Goal: Use online tool/utility: Utilize a website feature to perform a specific function

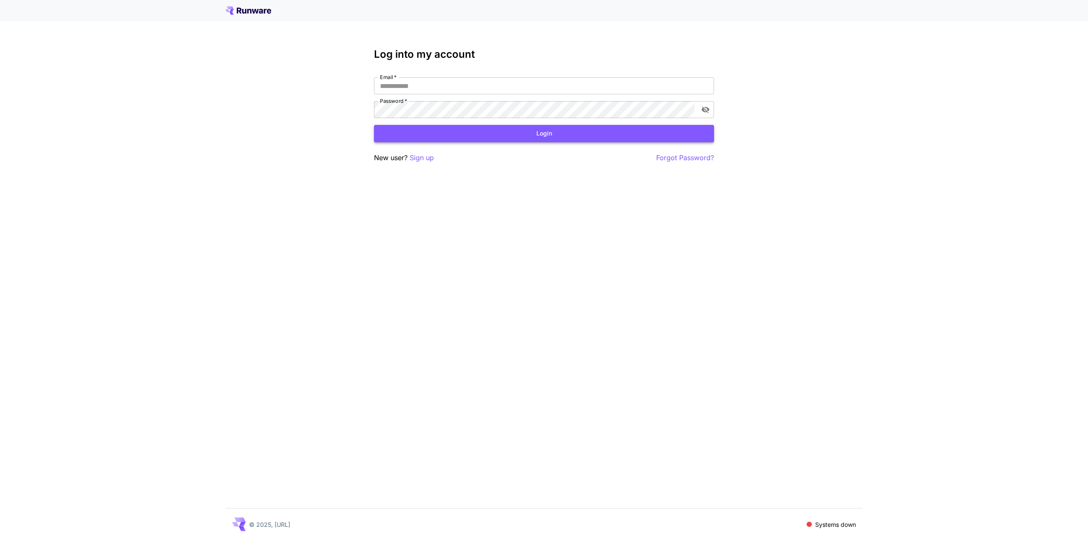
type input "**********"
click at [538, 136] on button "Login" at bounding box center [544, 133] width 340 height 17
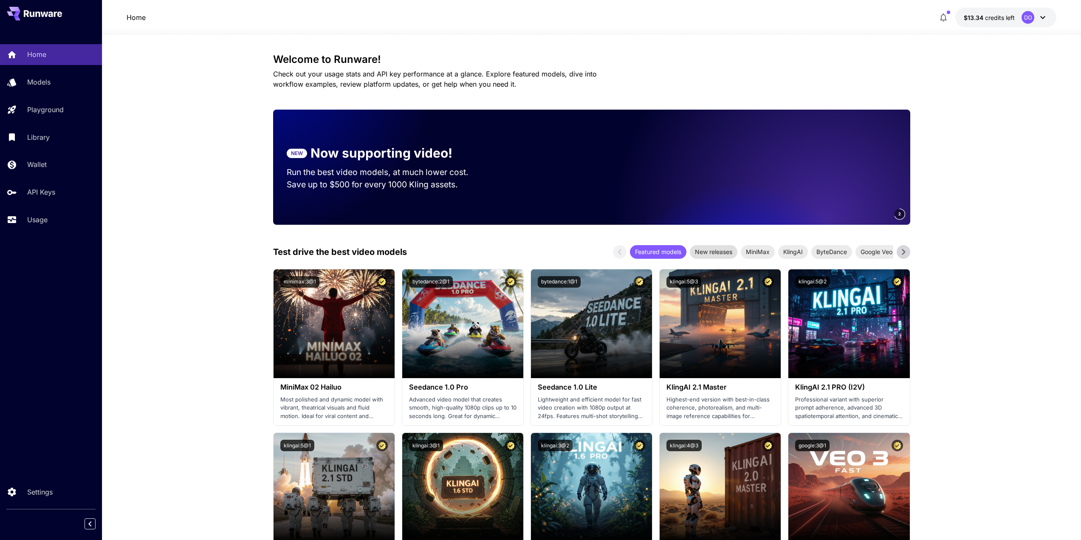
click at [721, 252] on span "New releases" at bounding box center [714, 251] width 48 height 9
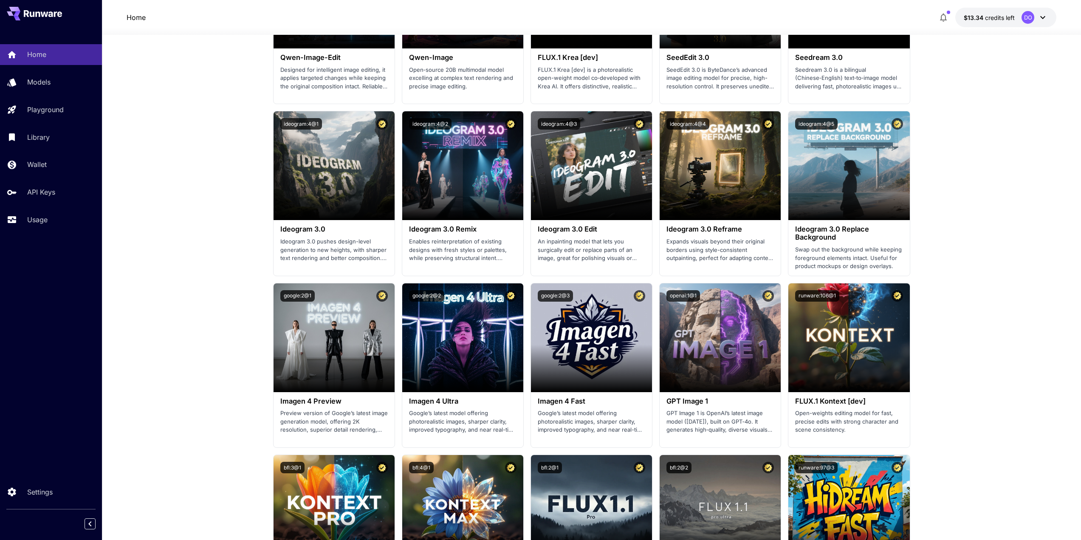
scroll to position [1020, 0]
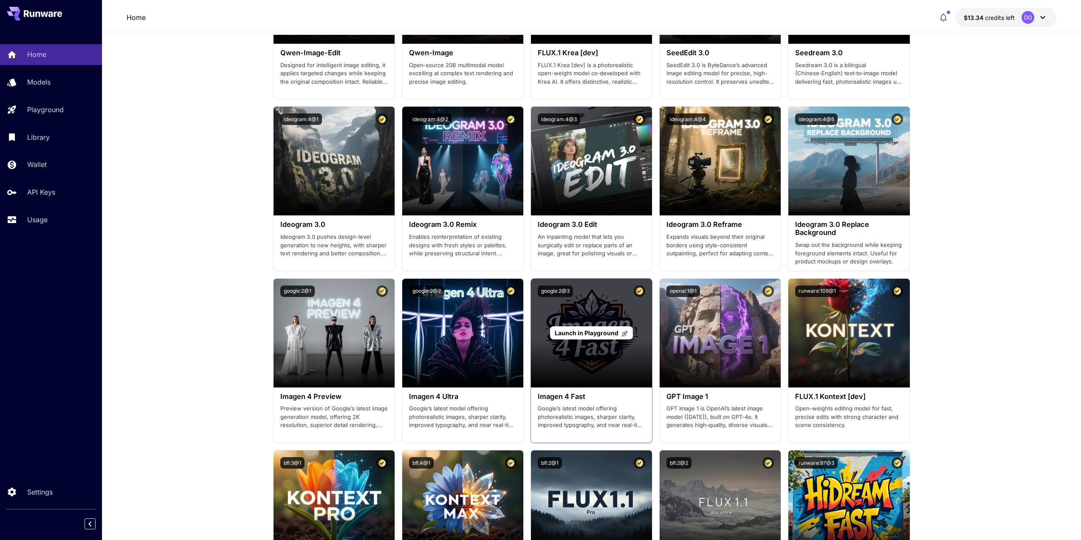
click at [538, 346] on div "Launch in Playground" at bounding box center [591, 333] width 121 height 109
click at [574, 329] on span "Launch in Playground" at bounding box center [587, 332] width 64 height 7
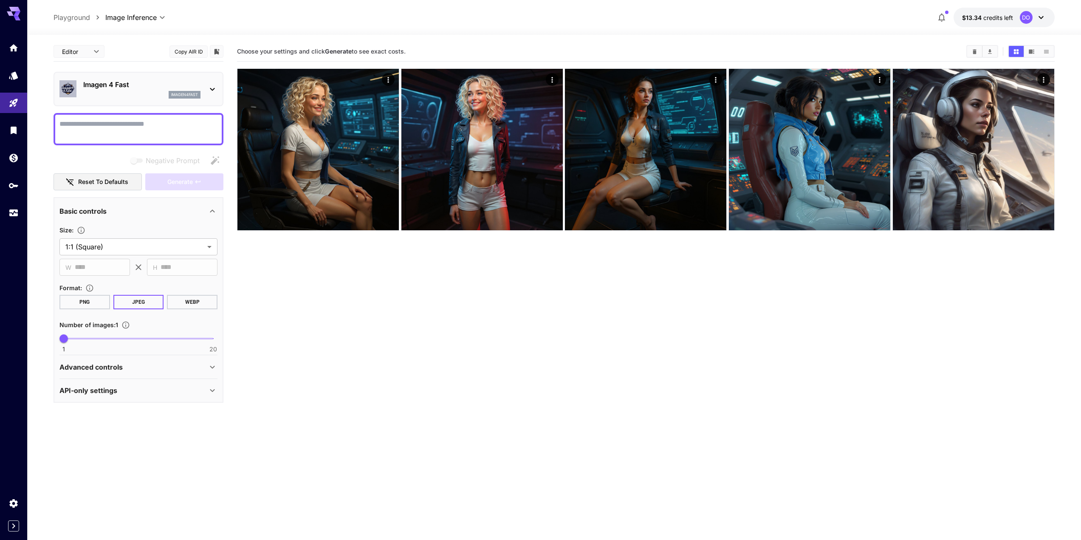
click at [107, 124] on textarea "Negative Prompt" at bounding box center [138, 129] width 158 height 20
paste textarea "**********"
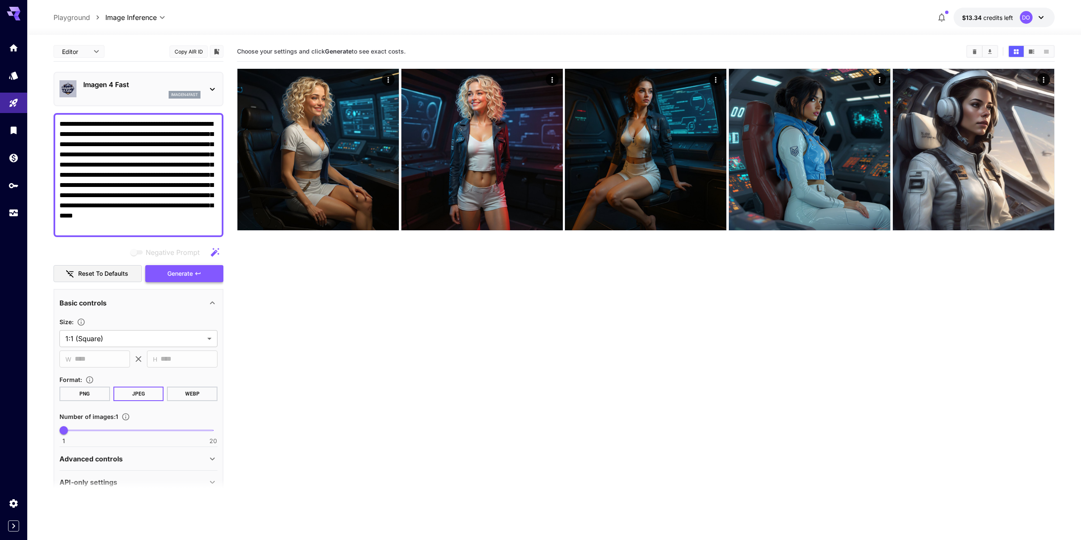
type textarea "**********"
click at [185, 272] on span "Generate" at bounding box center [179, 274] width 25 height 11
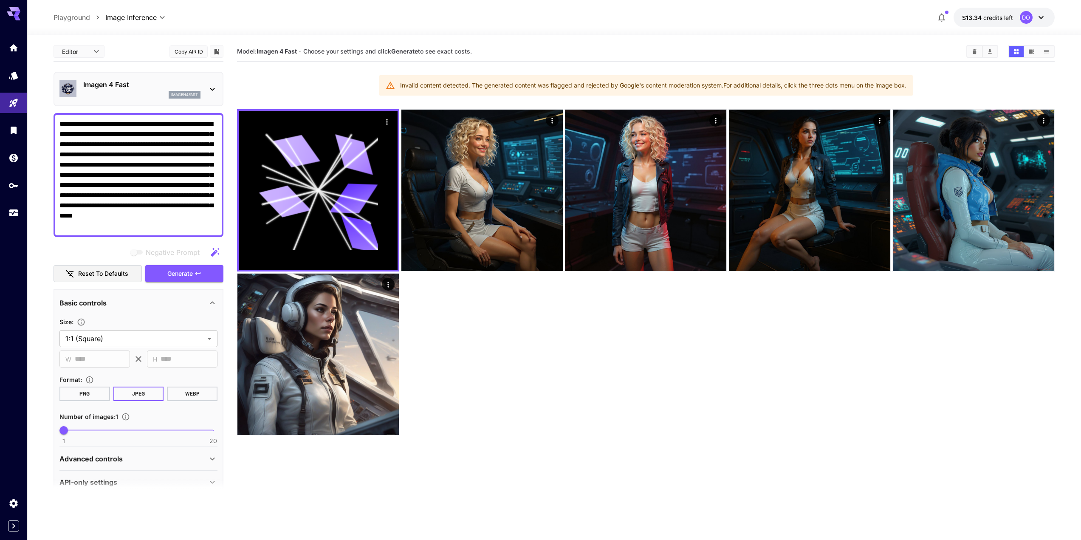
drag, startPoint x: 144, startPoint y: 226, endPoint x: 28, endPoint y: 100, distance: 171.4
click at [28, 100] on section "**********" at bounding box center [554, 321] width 1054 height 572
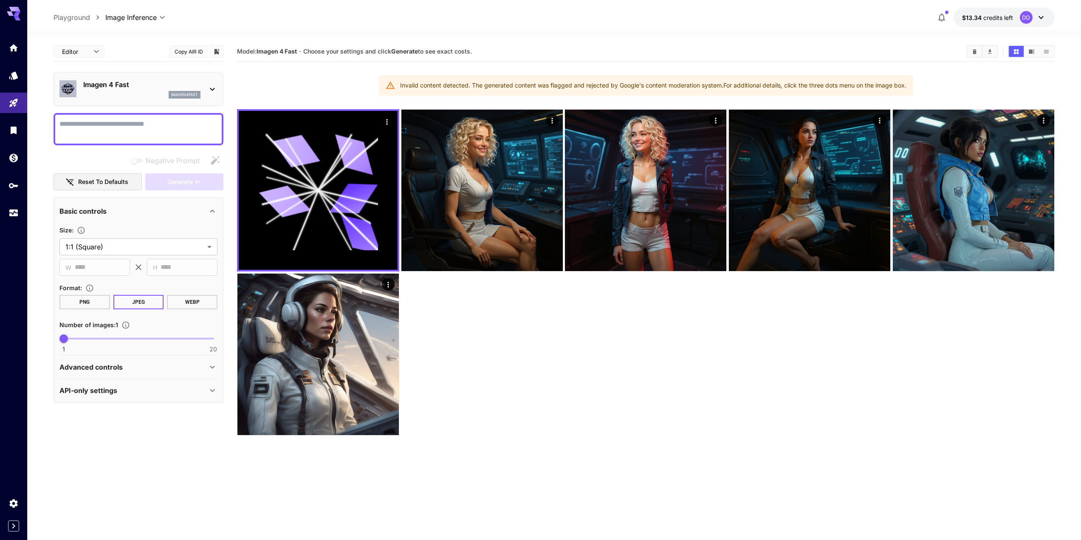
click at [151, 124] on textarea "Negative Prompt" at bounding box center [138, 129] width 158 height 20
paste textarea "**********"
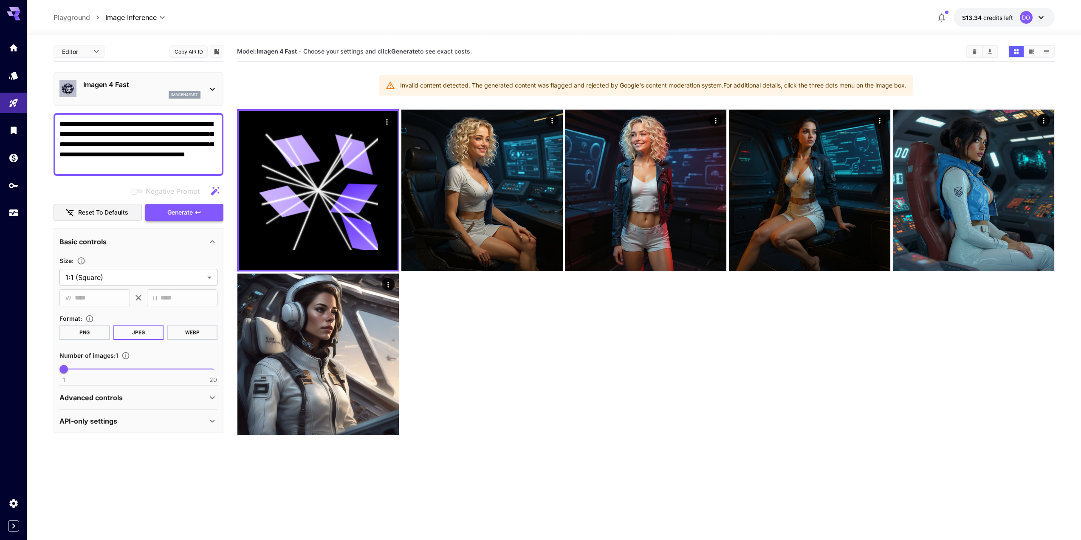
type textarea "**********"
click at [189, 213] on span "Generate" at bounding box center [179, 212] width 25 height 11
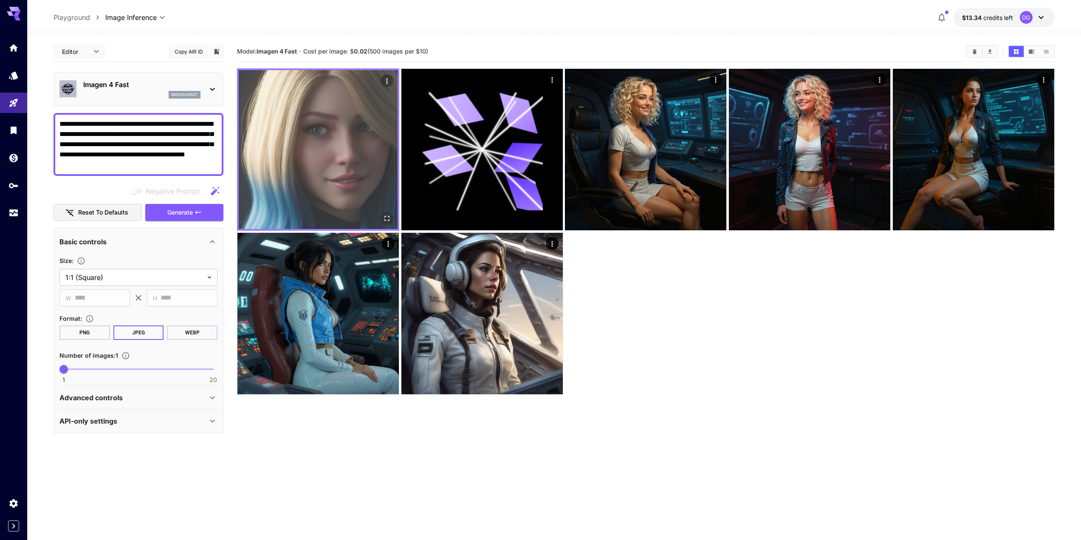
click at [323, 137] on img at bounding box center [318, 149] width 159 height 159
click at [389, 217] on icon "Open in fullscreen" at bounding box center [387, 218] width 5 height 5
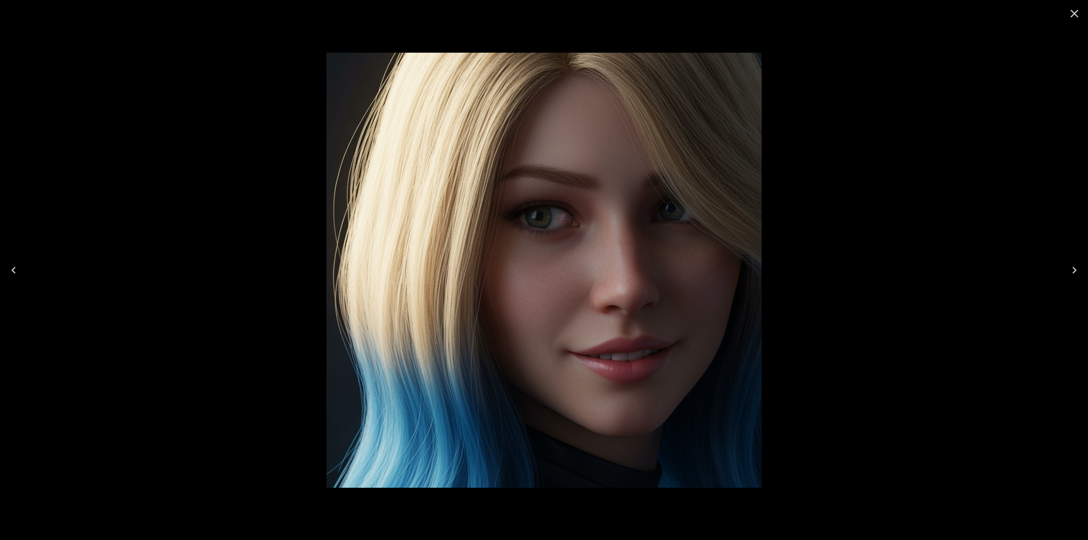
click at [1074, 10] on icon "Close" at bounding box center [1074, 14] width 14 height 14
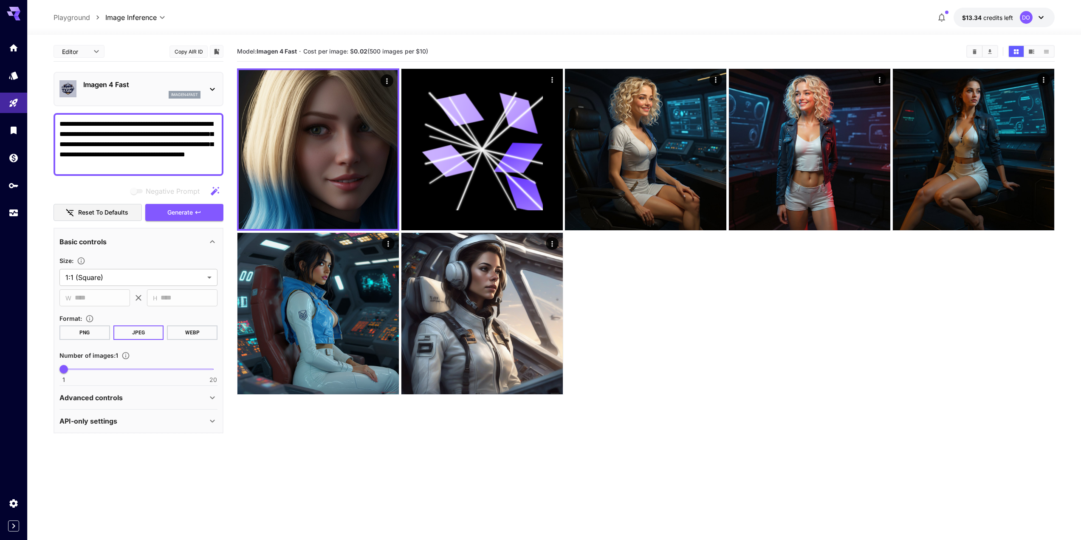
click at [134, 85] on p "Imagen 4 Fast" at bounding box center [141, 84] width 117 height 10
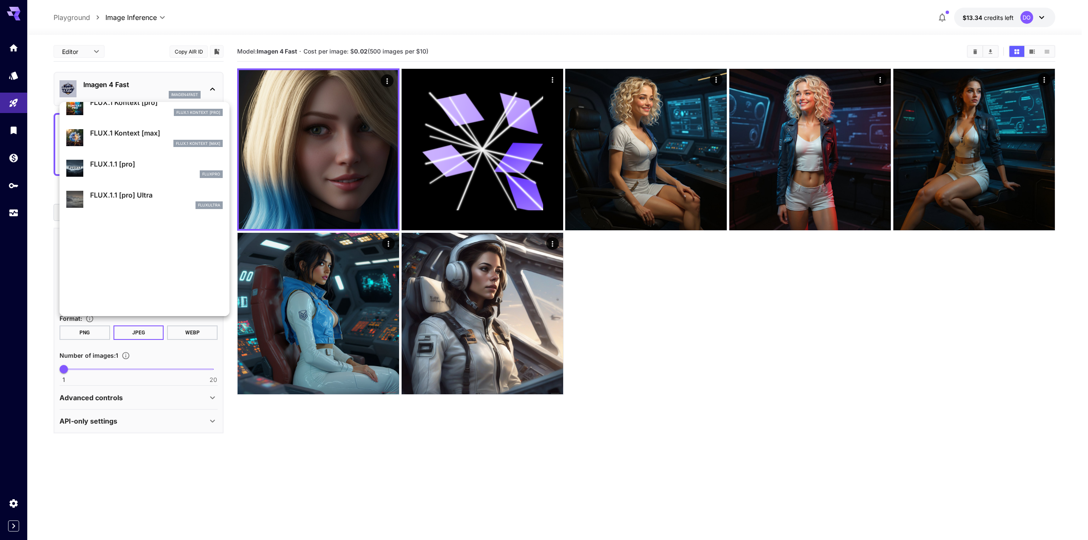
scroll to position [594, 0]
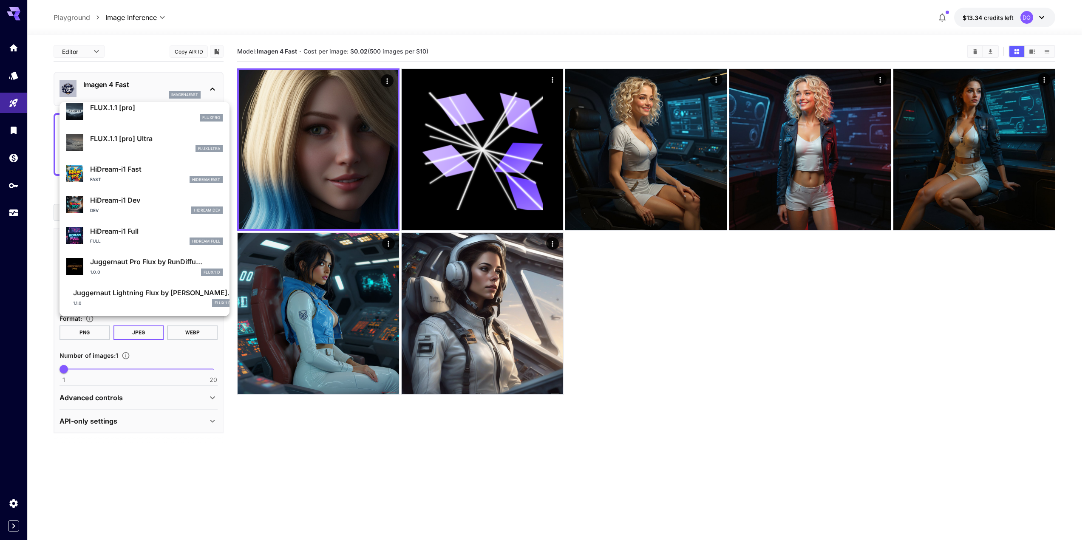
click at [122, 301] on div "1.1.0 FLUX.1 D" at bounding box center [153, 303] width 161 height 8
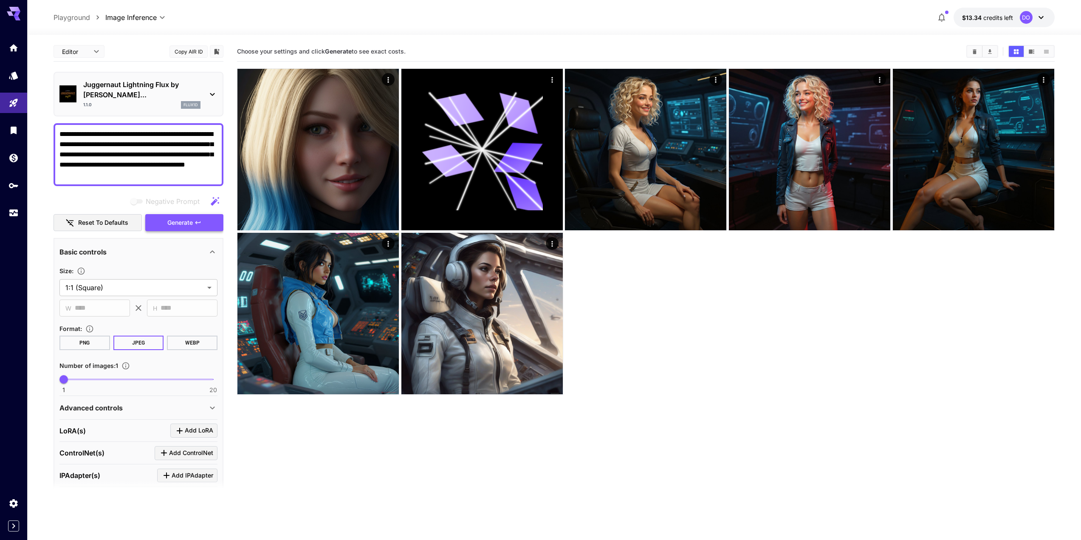
click at [177, 218] on span "Generate" at bounding box center [179, 223] width 25 height 11
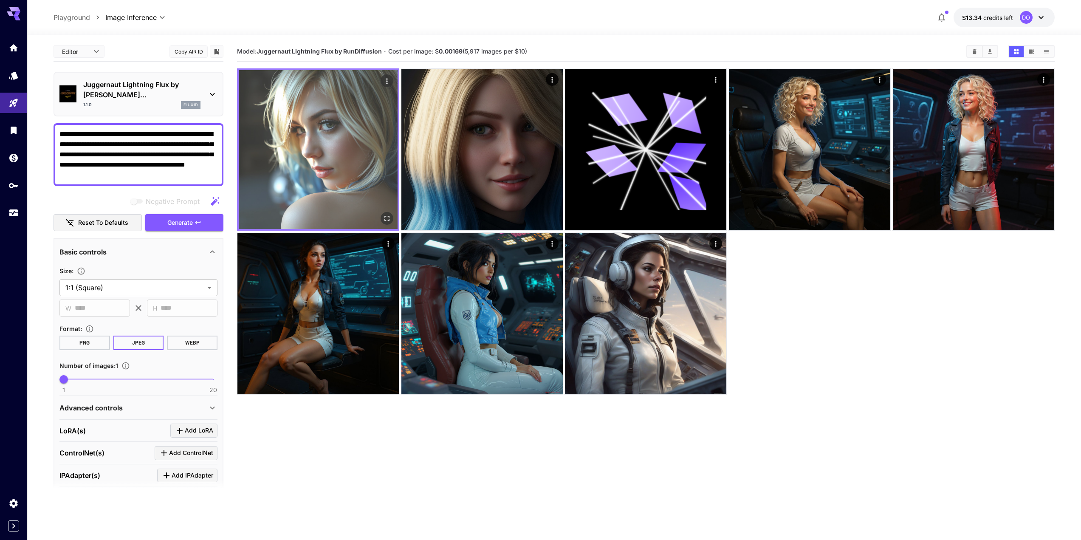
click at [321, 159] on img at bounding box center [318, 149] width 159 height 159
click at [384, 216] on icon "Open in fullscreen" at bounding box center [387, 218] width 8 height 8
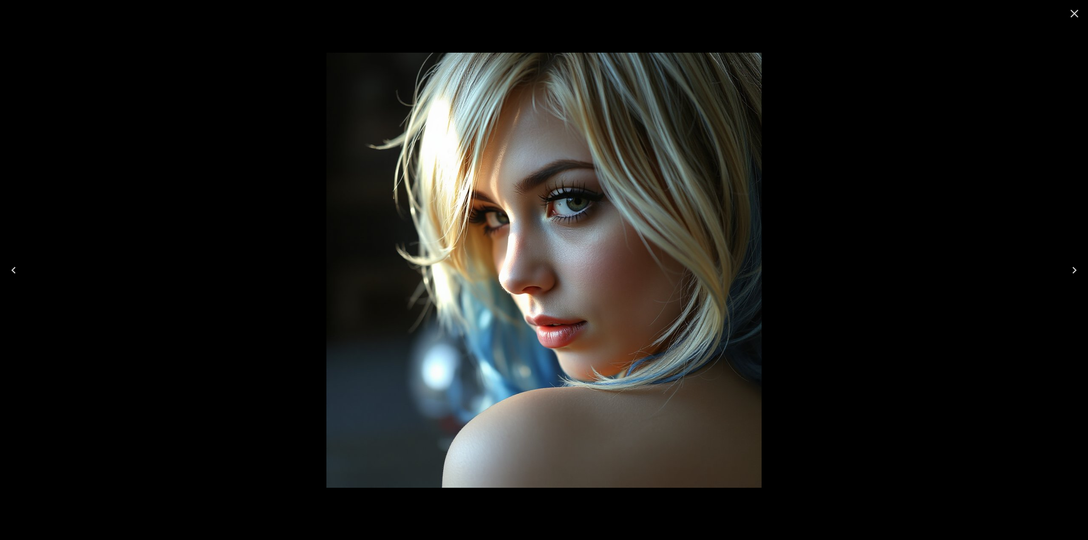
click at [1074, 13] on icon "Close" at bounding box center [1074, 14] width 8 height 8
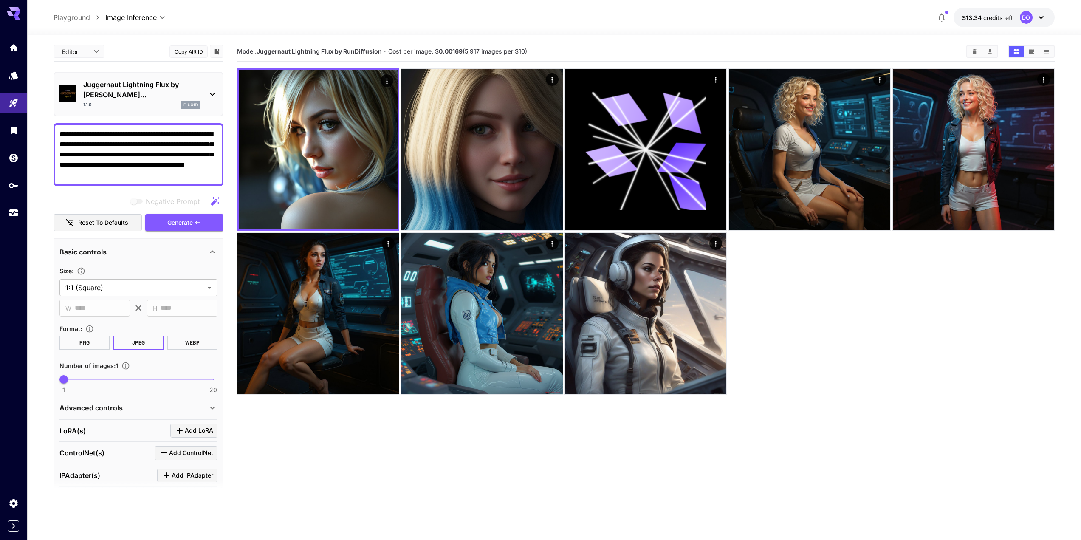
click at [141, 101] on div "1.1.0 flux1d" at bounding box center [141, 105] width 117 height 8
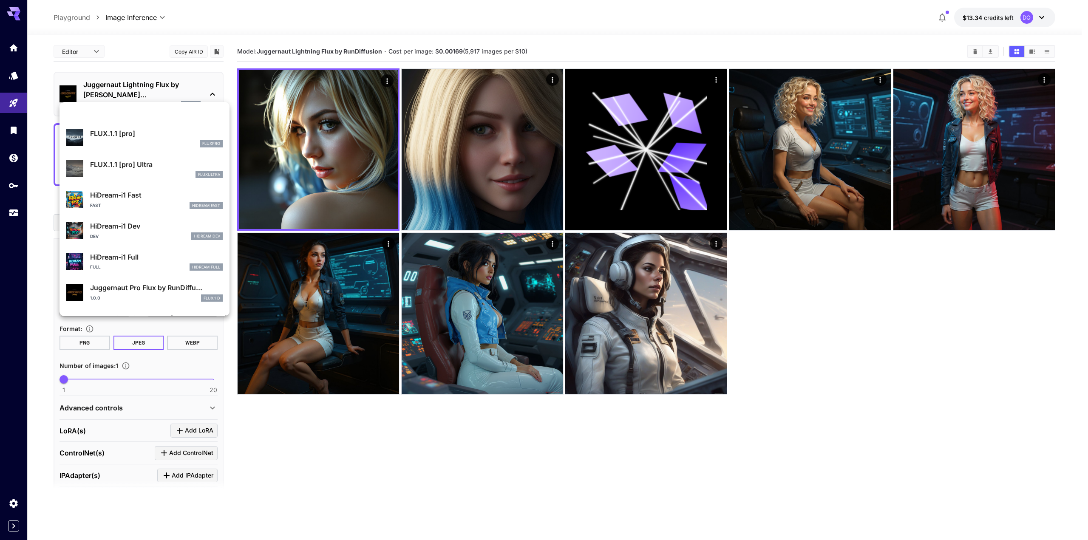
scroll to position [594, 0]
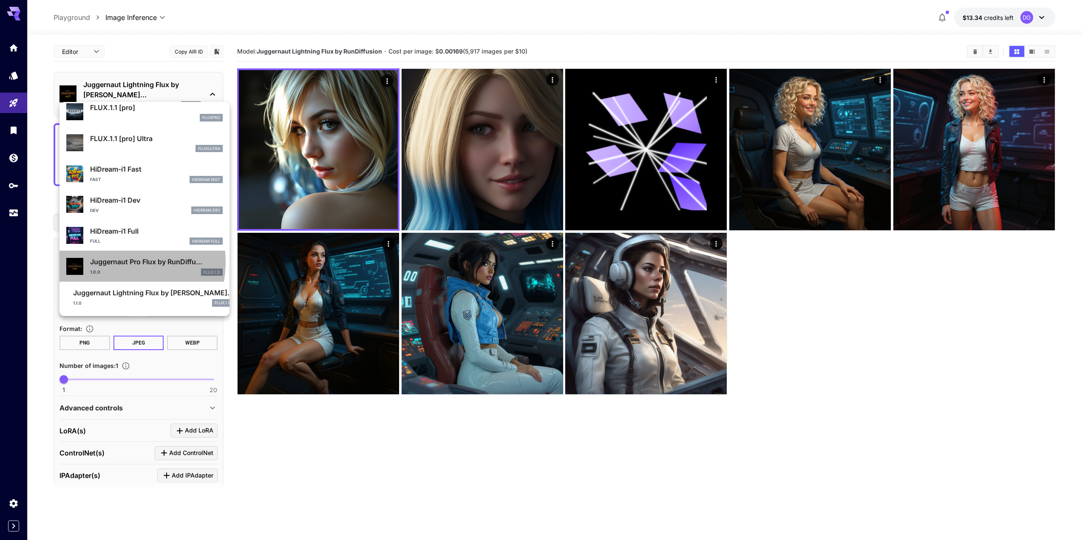
click at [118, 262] on p "Juggernaut Pro Flux by RunDiffu..." at bounding box center [156, 262] width 133 height 10
type input "**"
type input "*"
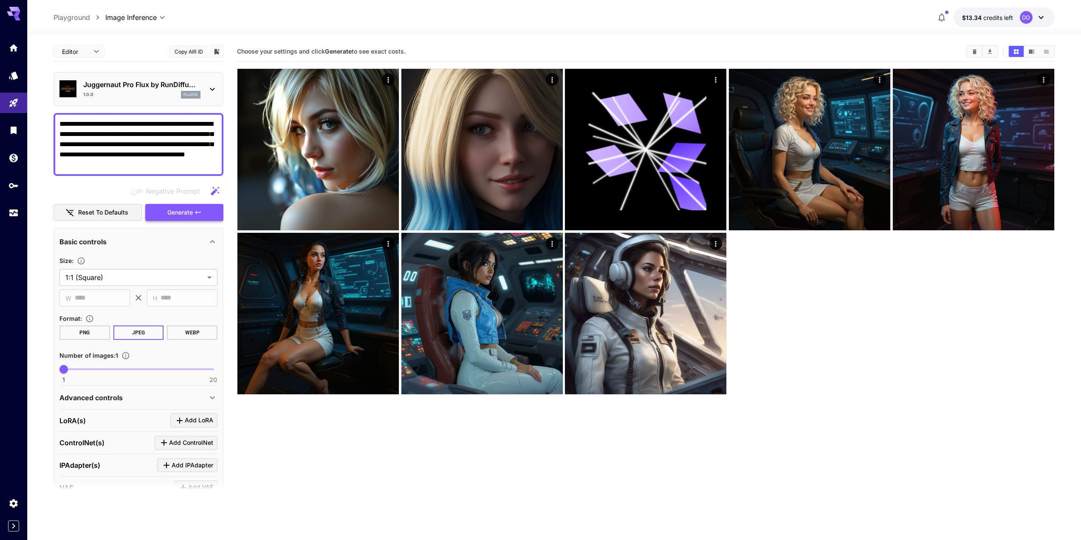
click at [188, 214] on span "Generate" at bounding box center [179, 212] width 25 height 11
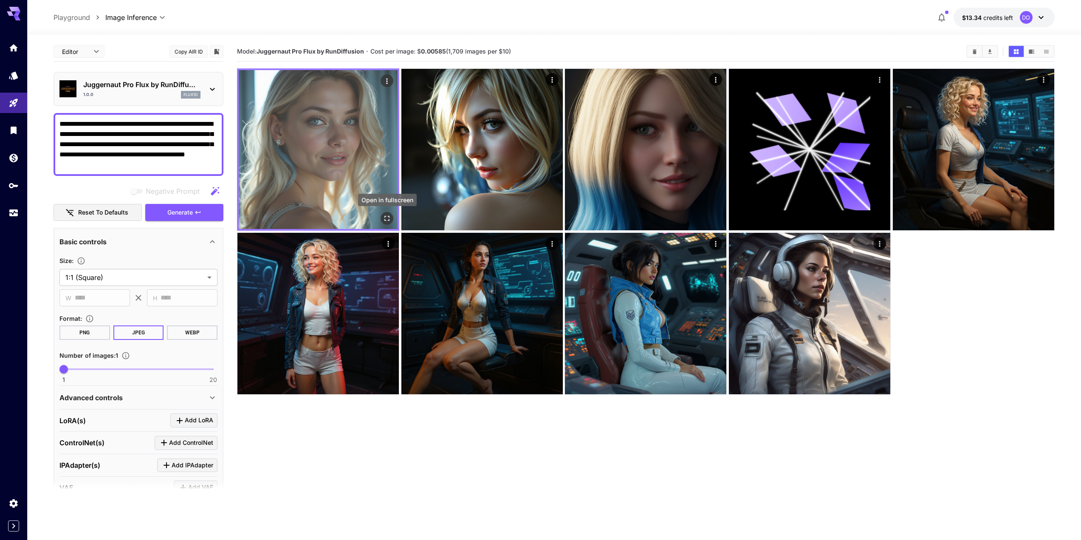
click at [389, 218] on icon "Open in fullscreen" at bounding box center [387, 218] width 5 height 5
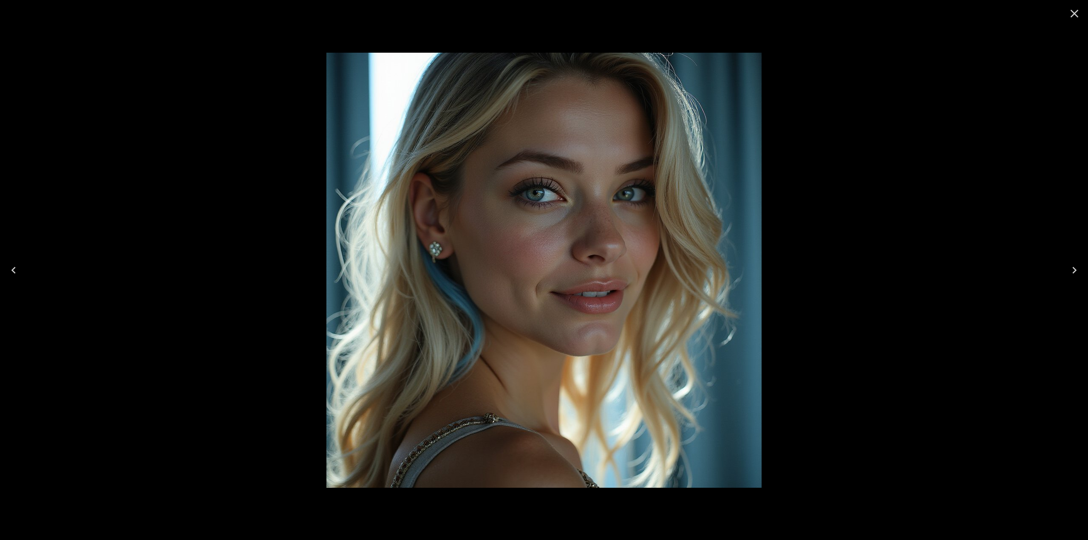
click at [1072, 16] on icon "Close" at bounding box center [1074, 14] width 14 height 14
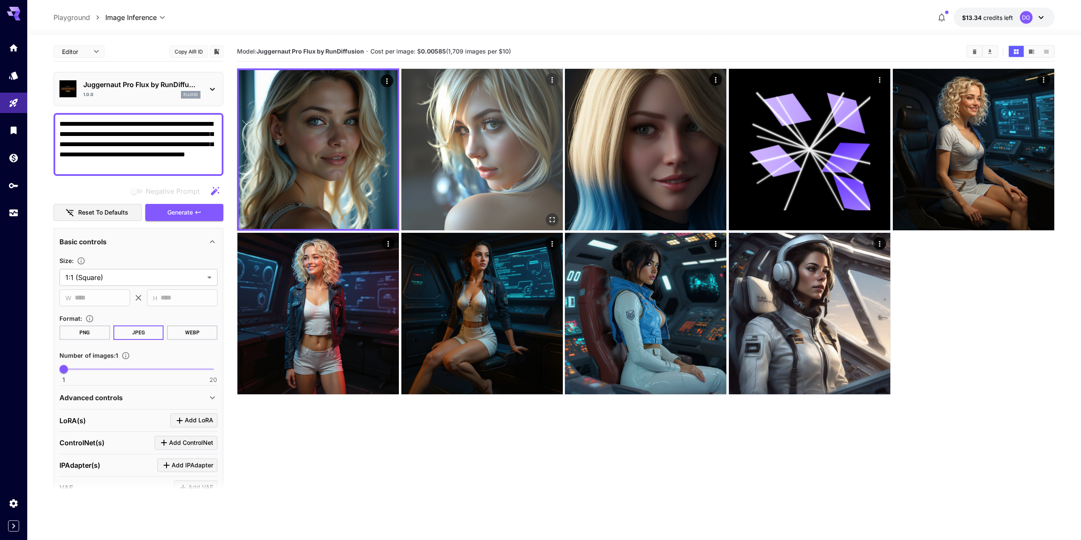
click at [477, 146] on img at bounding box center [481, 149] width 161 height 161
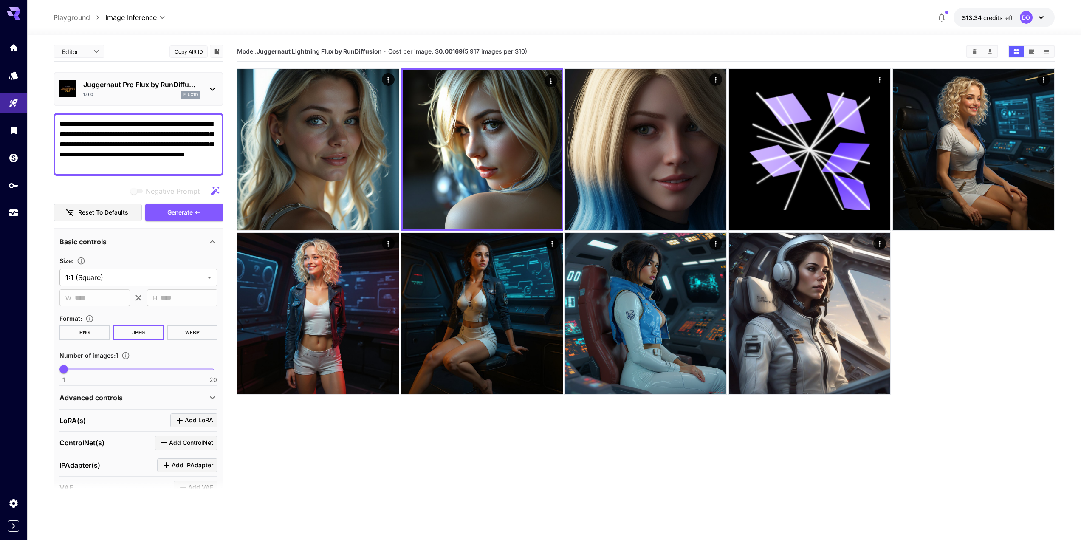
click at [138, 87] on p "Juggernaut Pro Flux by RunDiffu..." at bounding box center [141, 84] width 117 height 10
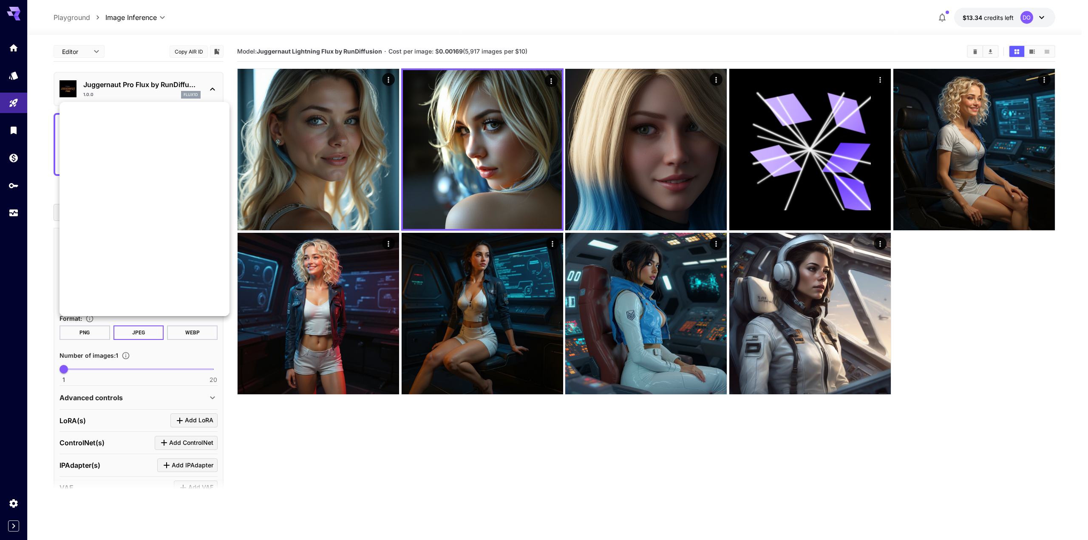
scroll to position [594, 0]
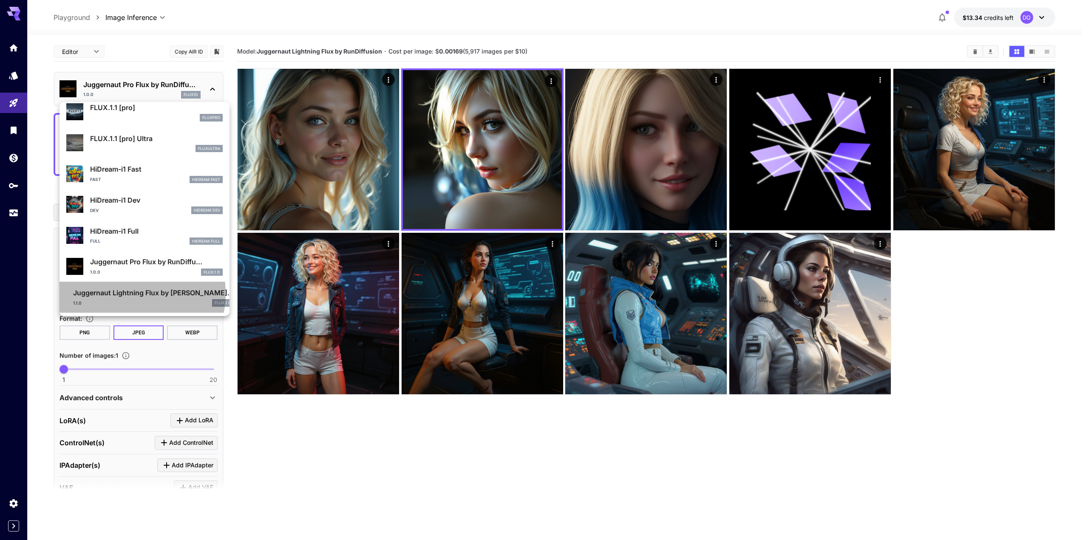
click at [126, 293] on p "Juggernaut Lightning Flux by [PERSON_NAME]..." at bounding box center [153, 293] width 161 height 10
type input "*"
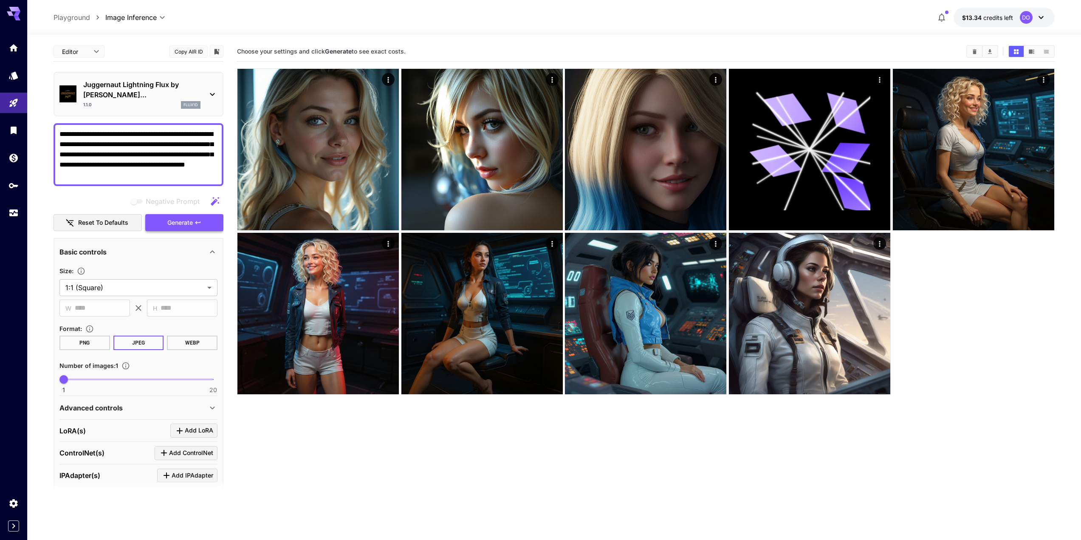
click at [174, 218] on span "Generate" at bounding box center [179, 223] width 25 height 11
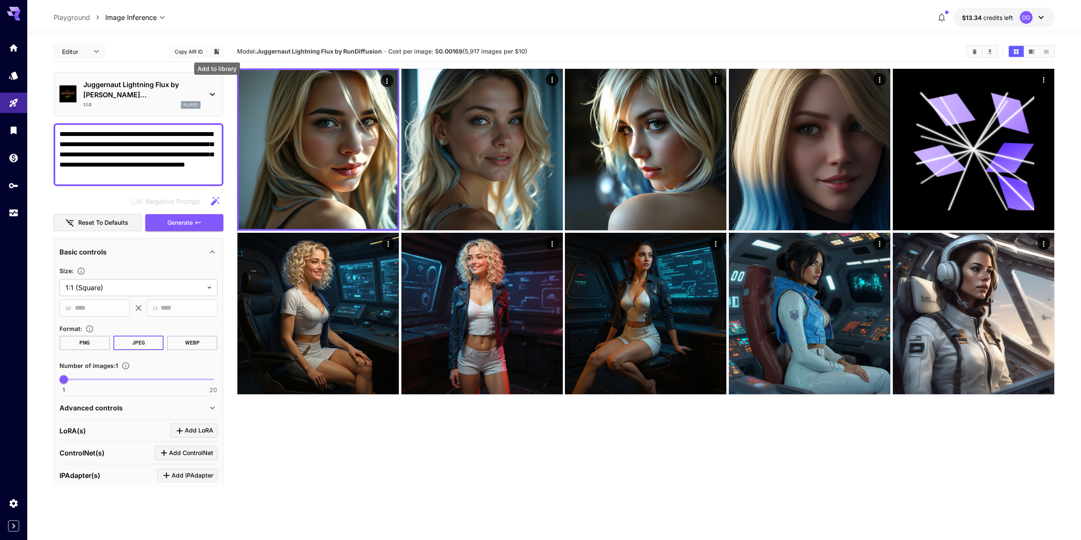
click at [215, 54] on icon "Add to library" at bounding box center [217, 52] width 5 height 6
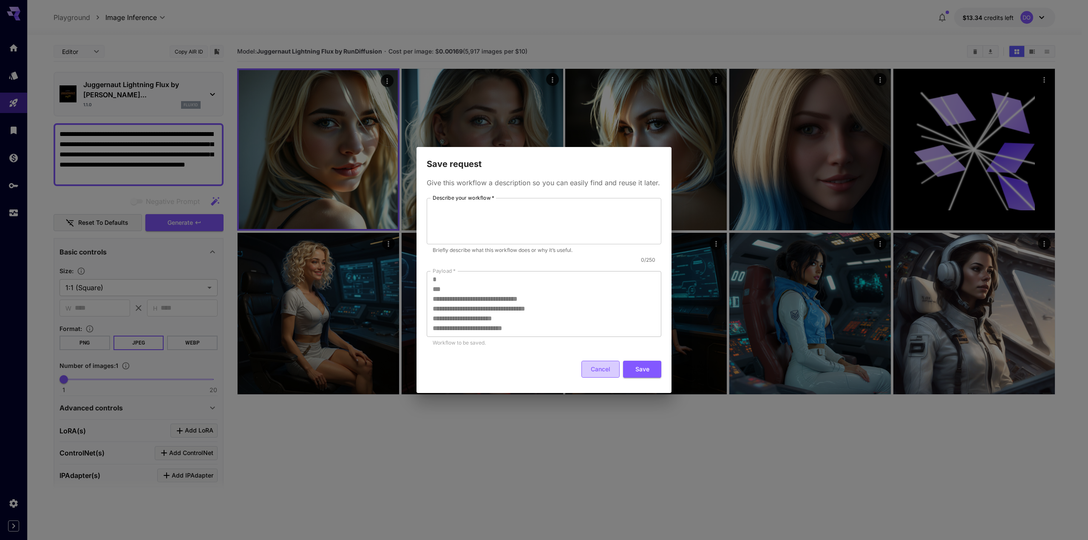
click at [602, 368] on button "Cancel" at bounding box center [600, 369] width 38 height 17
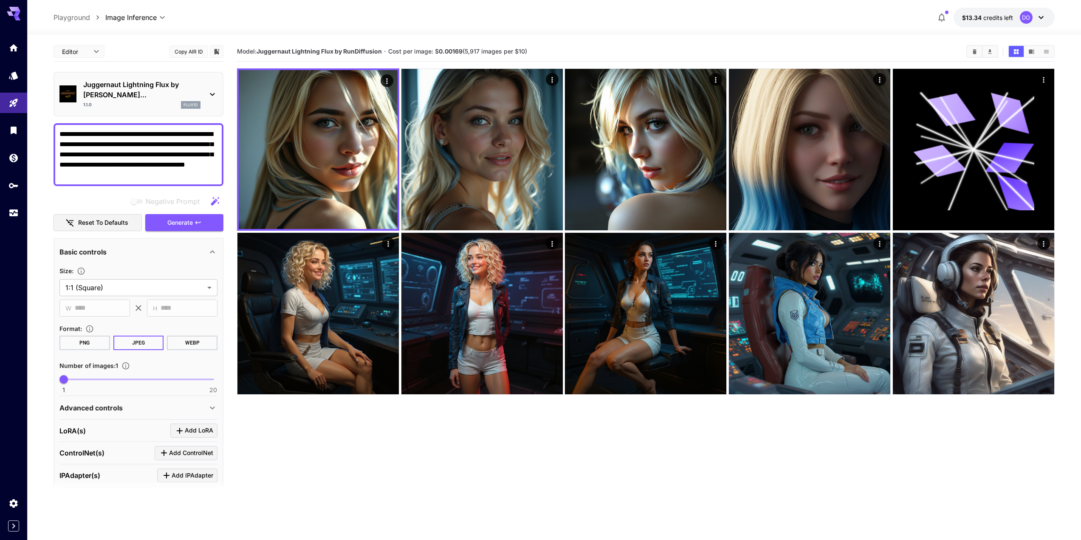
click at [120, 101] on div "1.1.0 flux1d" at bounding box center [141, 105] width 117 height 8
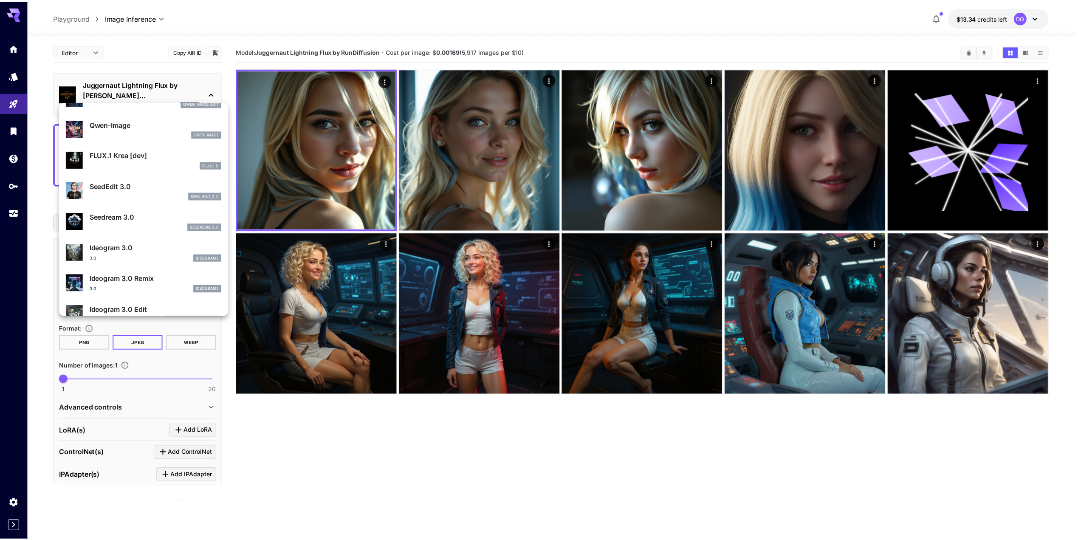
scroll to position [85, 0]
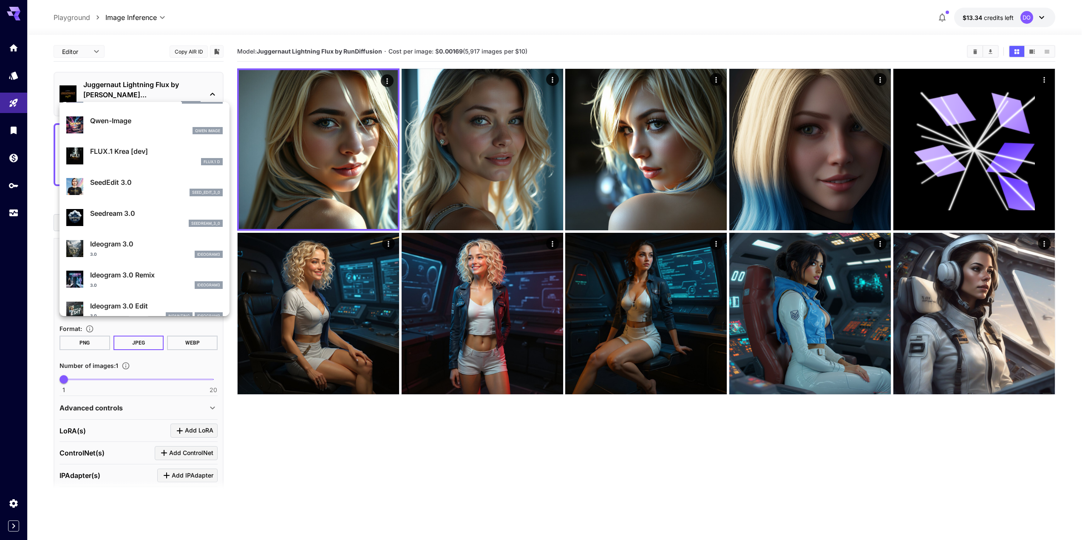
click at [14, 73] on div at bounding box center [544, 270] width 1088 height 540
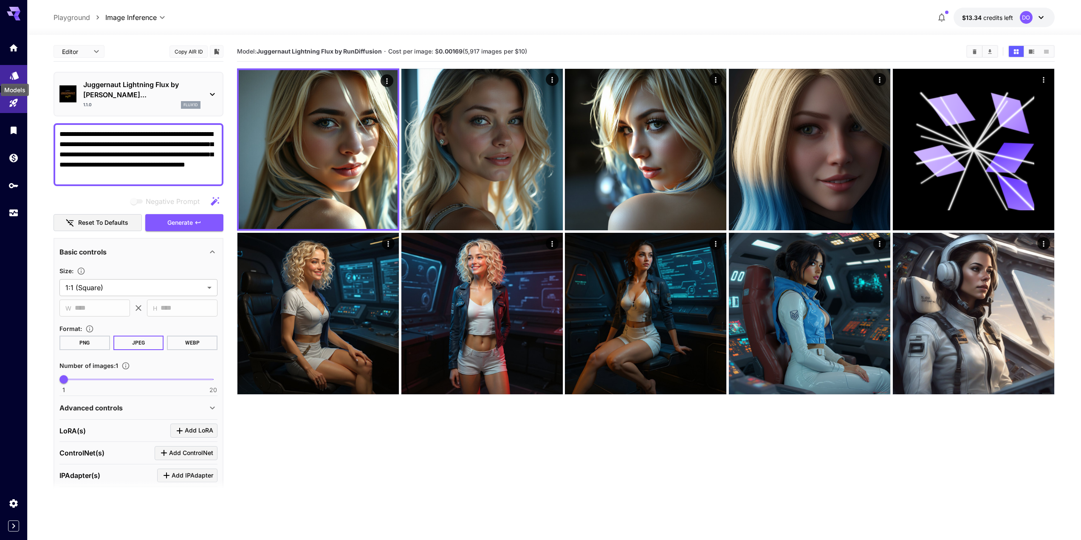
click at [13, 75] on icon "Models" at bounding box center [14, 75] width 9 height 8
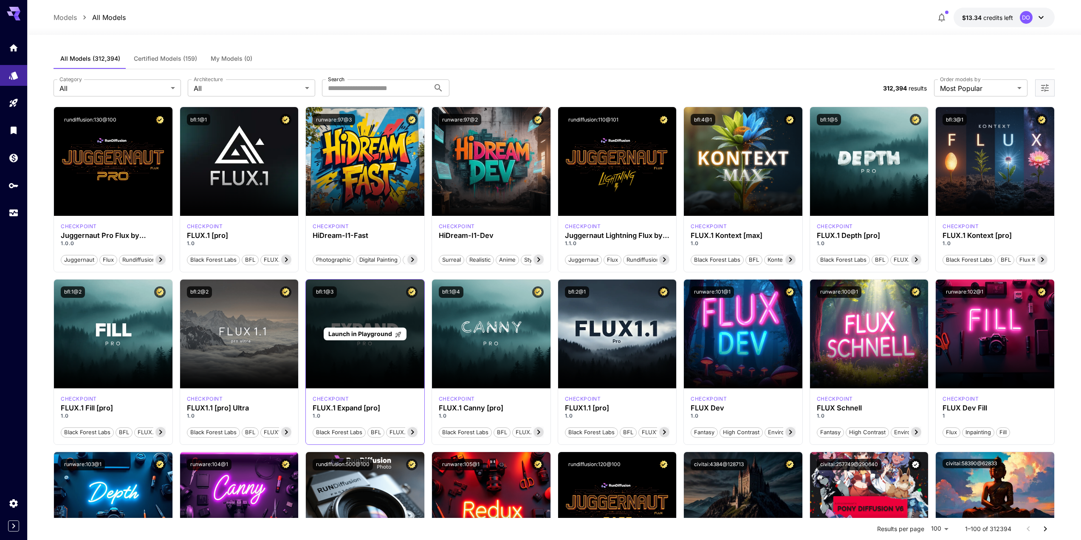
click at [388, 332] on span "Launch in Playground" at bounding box center [360, 333] width 64 height 7
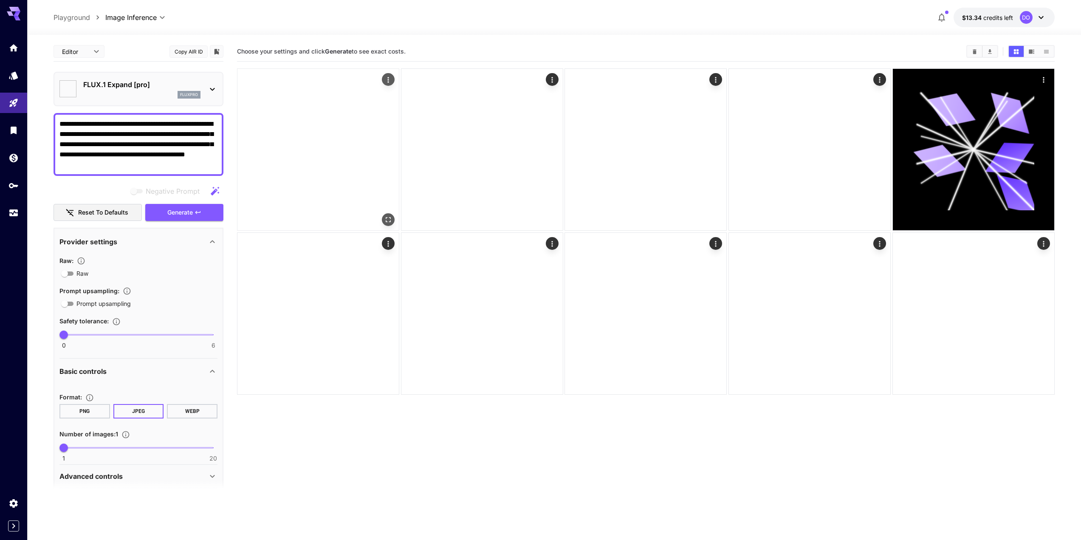
type input "***"
type input "**"
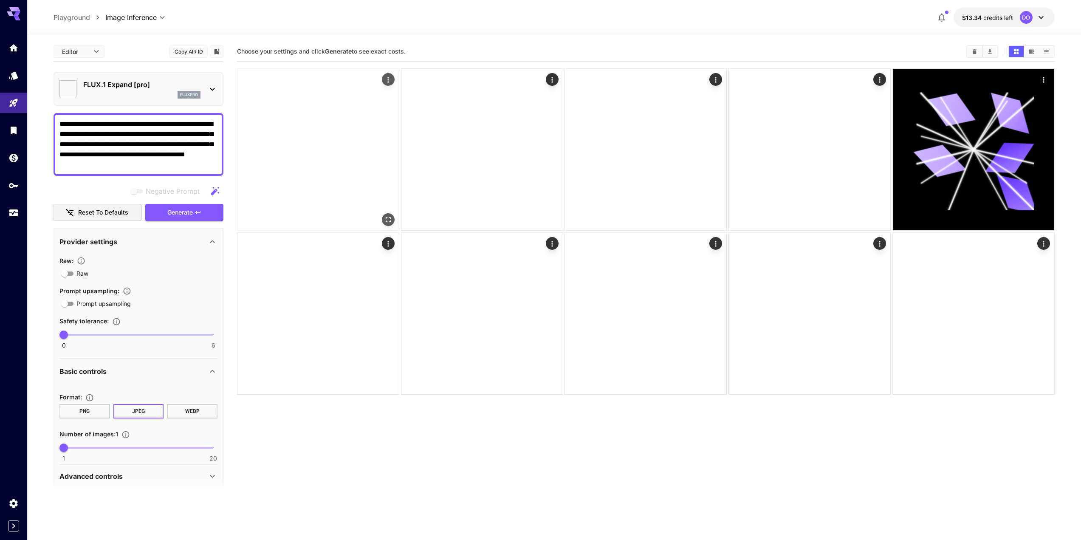
type input "**"
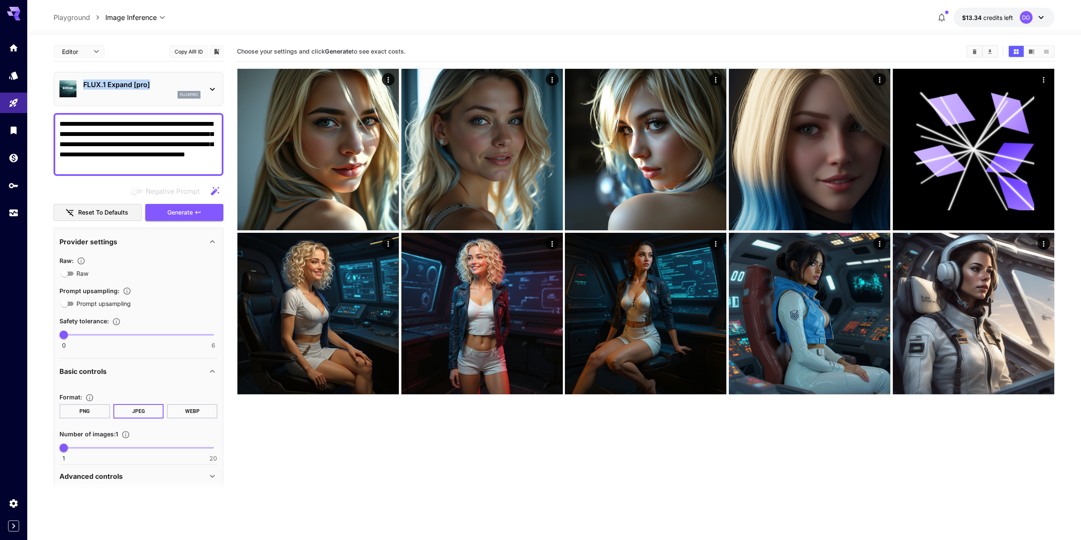
drag, startPoint x: 155, startPoint y: 85, endPoint x: 84, endPoint y: 85, distance: 71.4
click at [84, 85] on p "FLUX.1 Expand [pro]" at bounding box center [141, 84] width 117 height 10
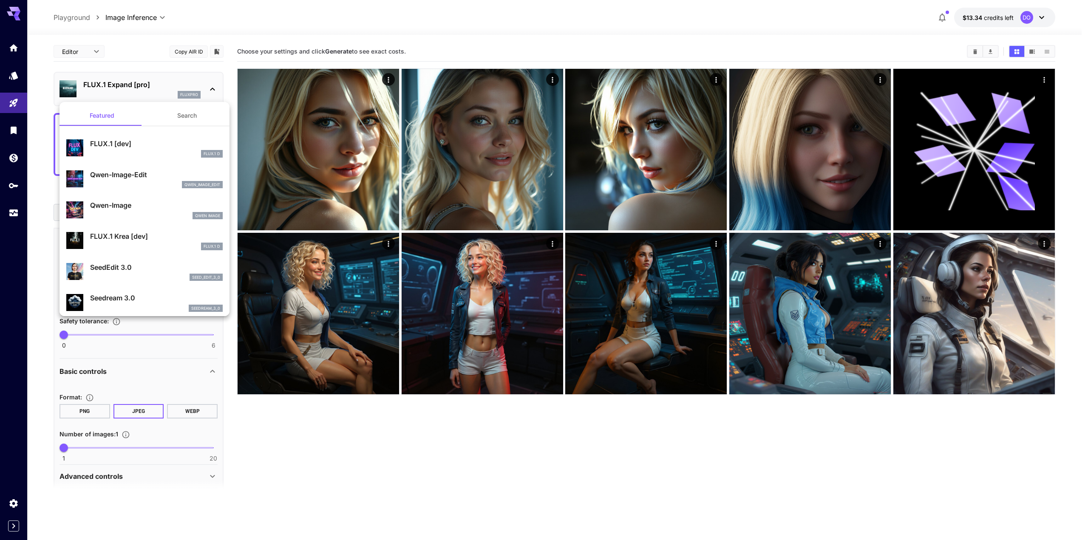
click at [506, 149] on div at bounding box center [544, 270] width 1088 height 540
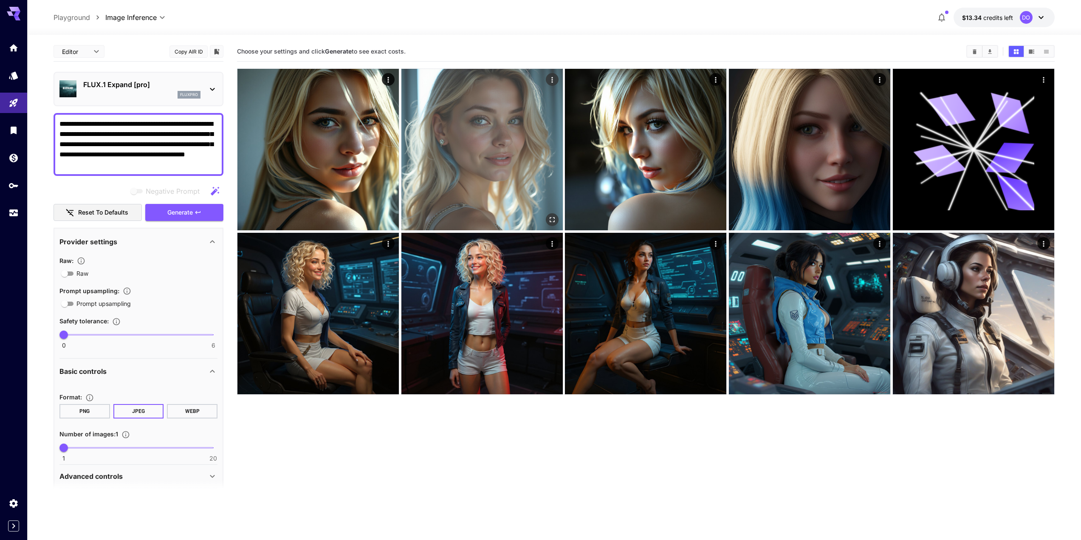
click at [550, 217] on icon "Open in fullscreen" at bounding box center [552, 219] width 8 height 8
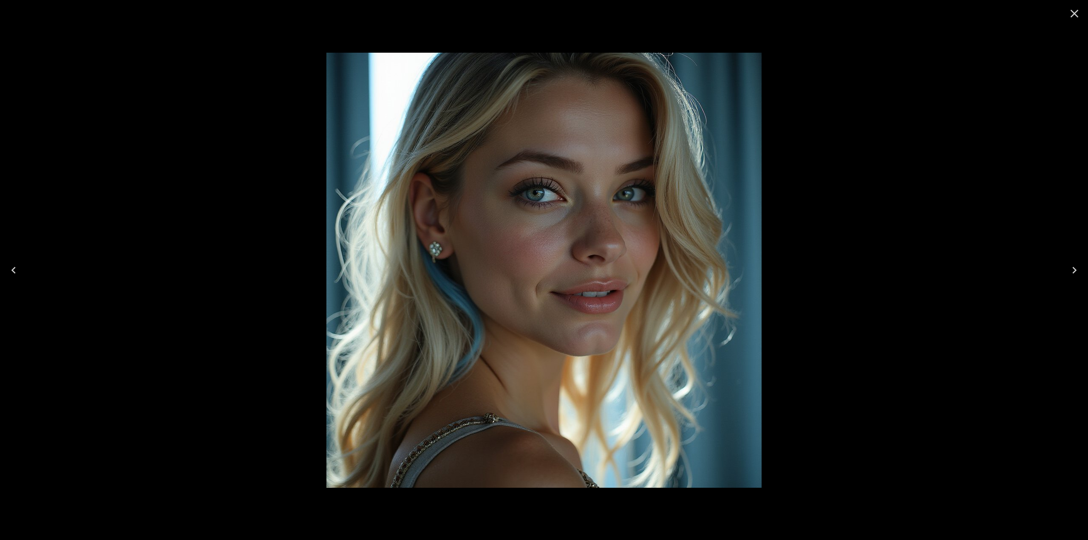
click at [1071, 13] on icon "Close" at bounding box center [1074, 14] width 14 height 14
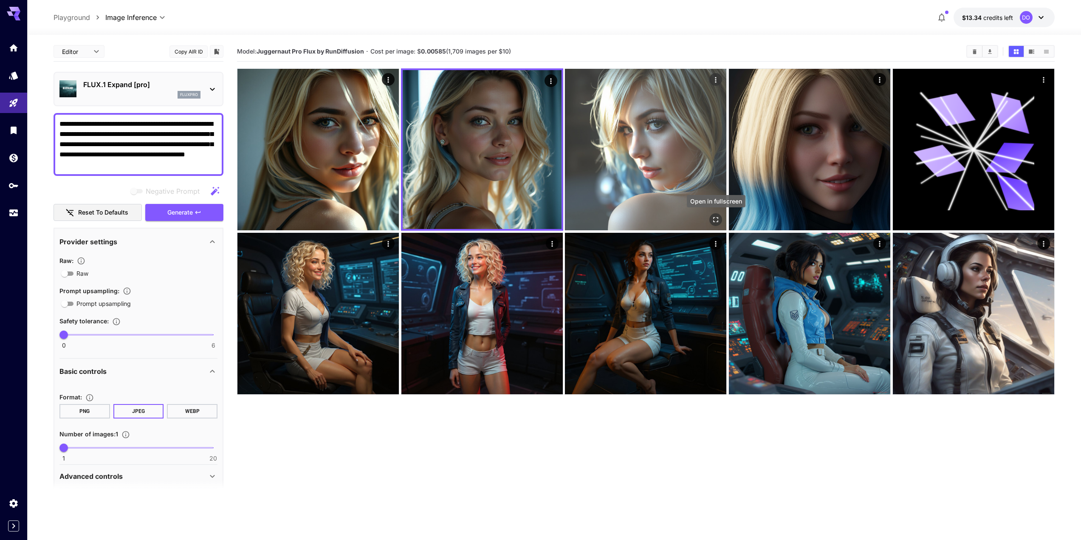
click at [718, 217] on icon "Open in fullscreen" at bounding box center [716, 219] width 8 height 8
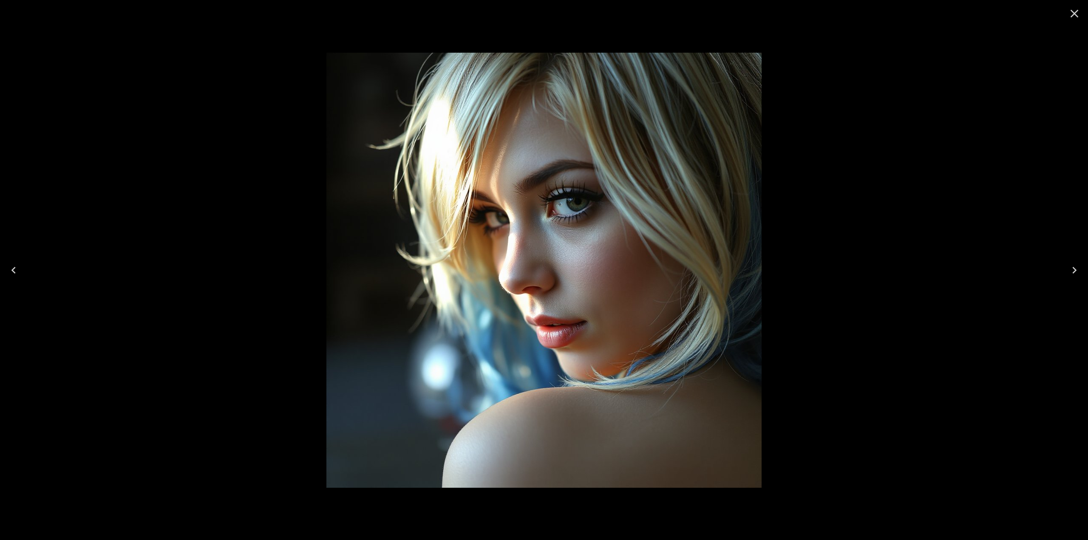
click at [1077, 13] on icon "Close" at bounding box center [1074, 14] width 14 height 14
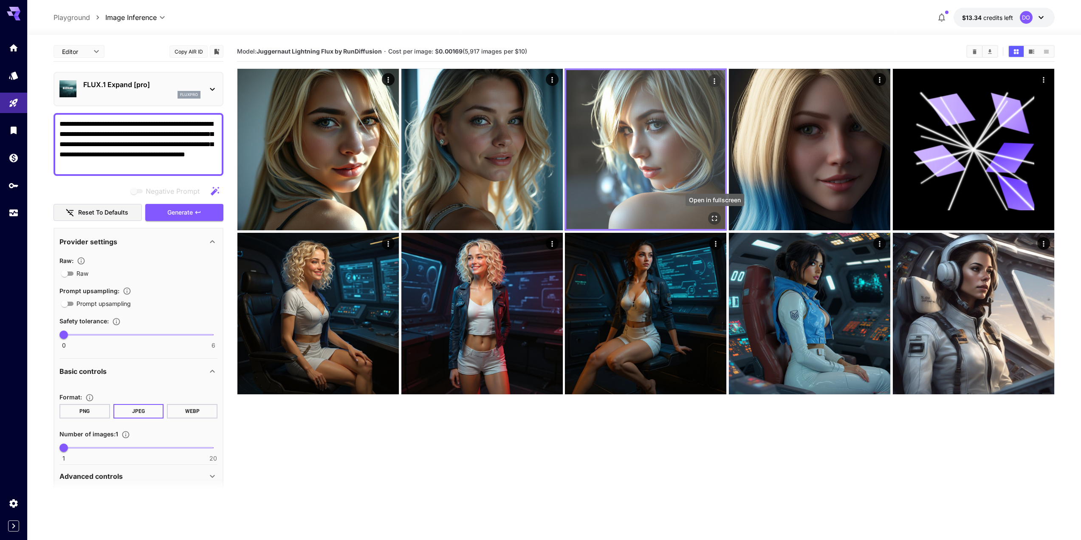
click at [714, 217] on icon "Open in fullscreen" at bounding box center [715, 218] width 8 height 8
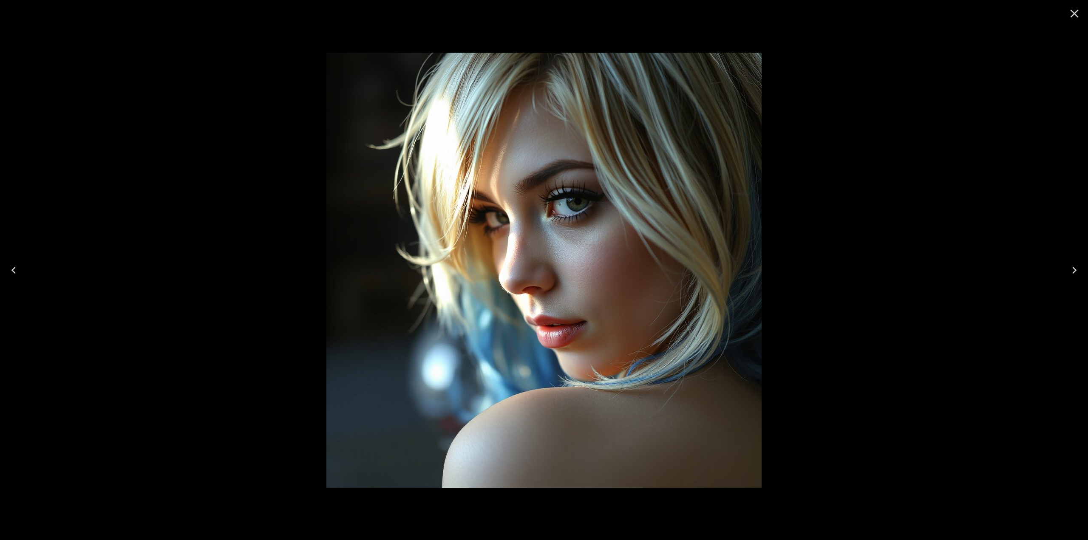
click at [1077, 10] on icon "Close" at bounding box center [1074, 14] width 14 height 14
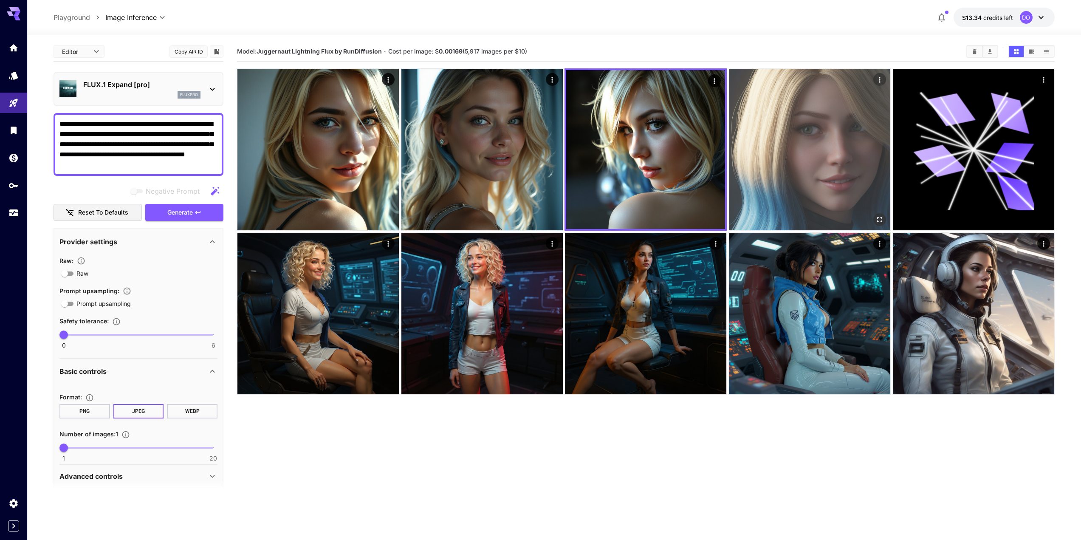
click at [800, 129] on img at bounding box center [809, 149] width 161 height 161
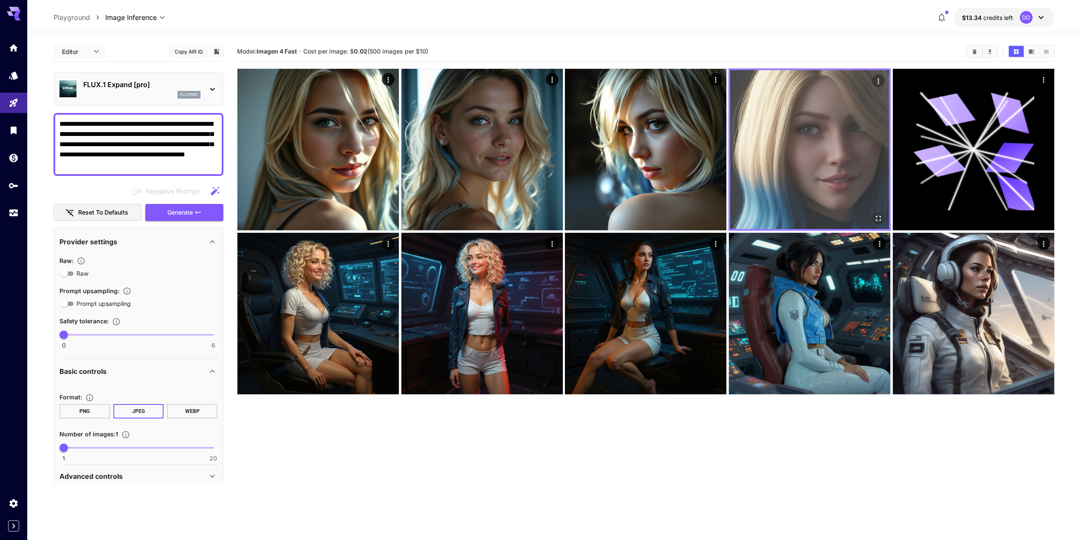
click at [877, 218] on icon "Open in fullscreen" at bounding box center [878, 218] width 8 height 8
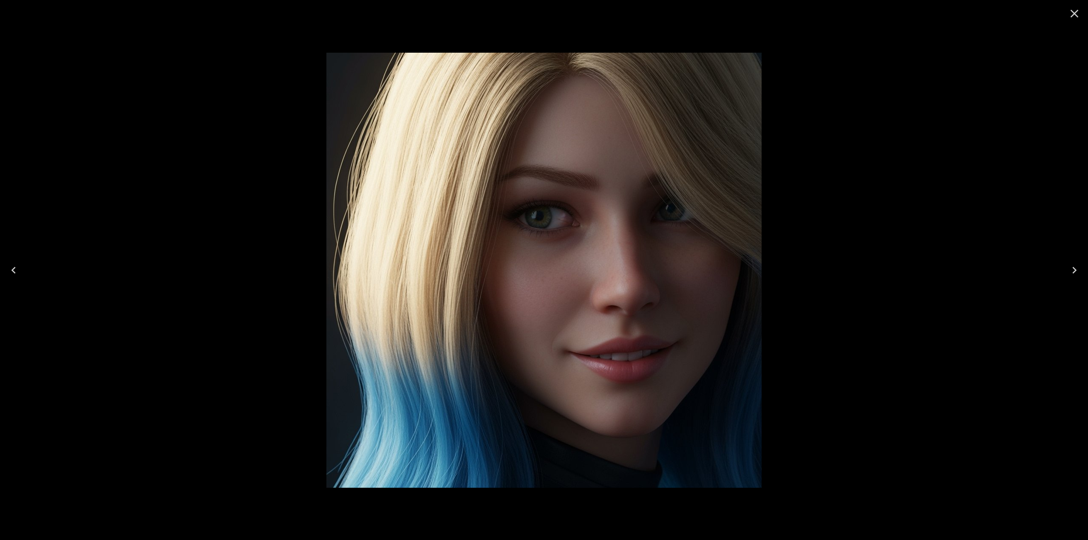
click at [1076, 17] on icon "Close" at bounding box center [1074, 14] width 14 height 14
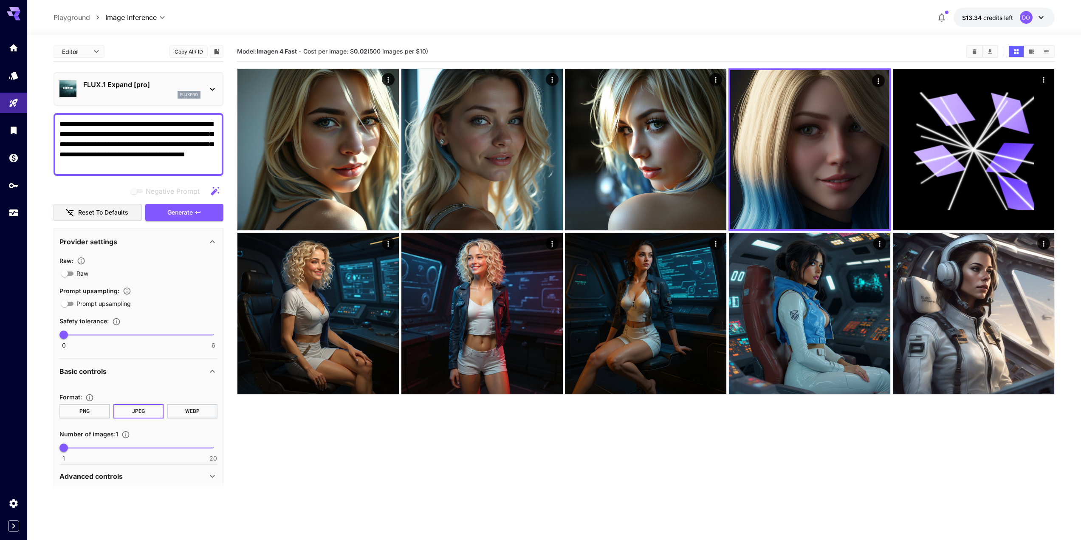
click at [124, 82] on p "FLUX.1 Expand [pro]" at bounding box center [141, 84] width 117 height 10
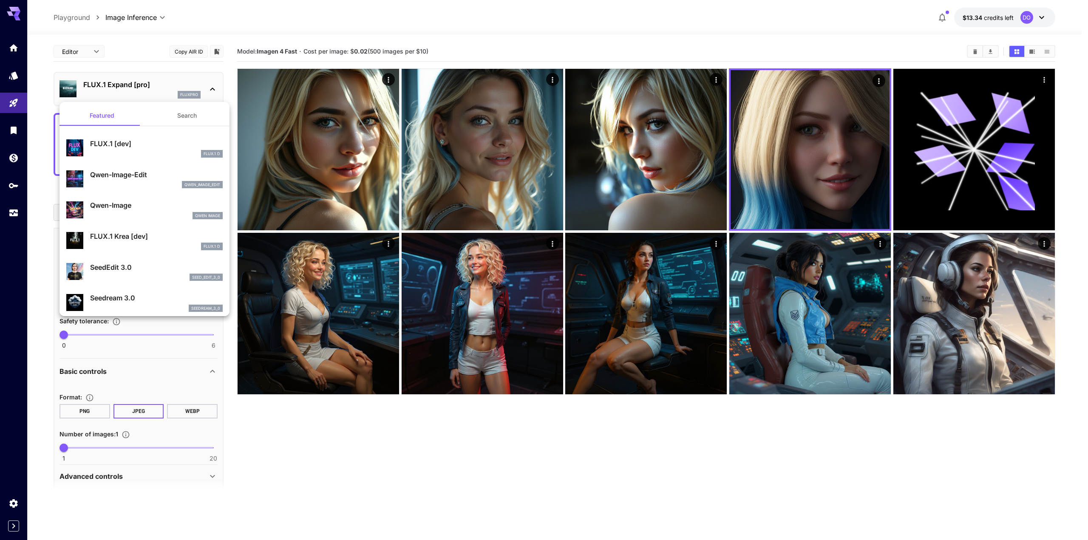
click at [336, 155] on div at bounding box center [544, 270] width 1088 height 540
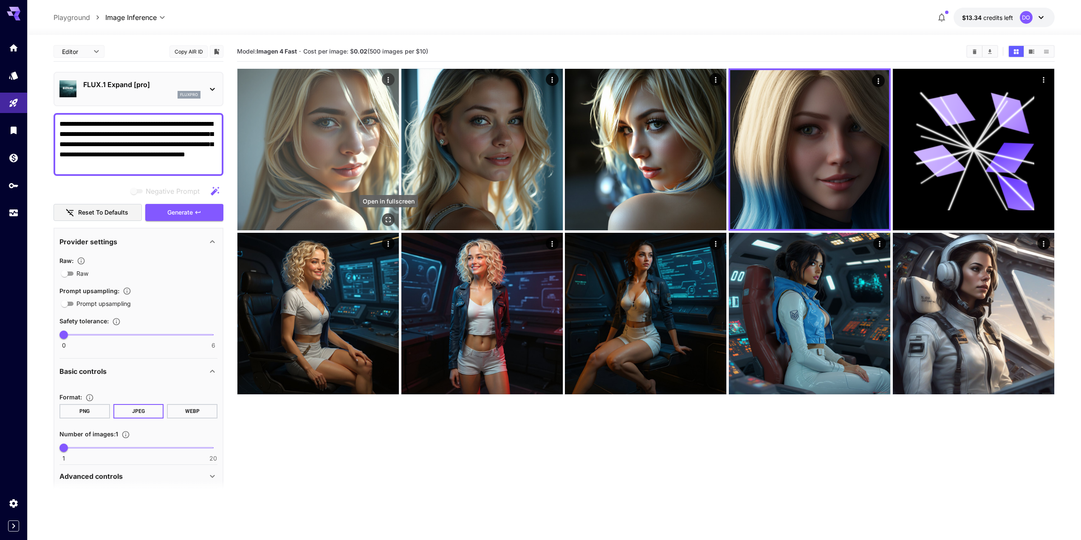
click at [387, 218] on icon "Open in fullscreen" at bounding box center [388, 220] width 5 height 5
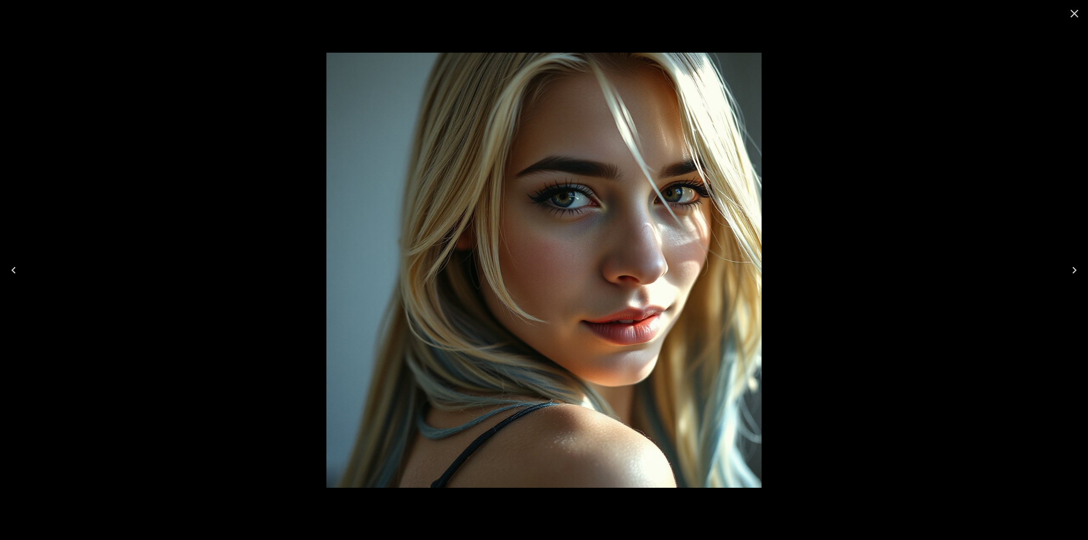
click at [1075, 12] on icon "Close" at bounding box center [1074, 14] width 8 height 8
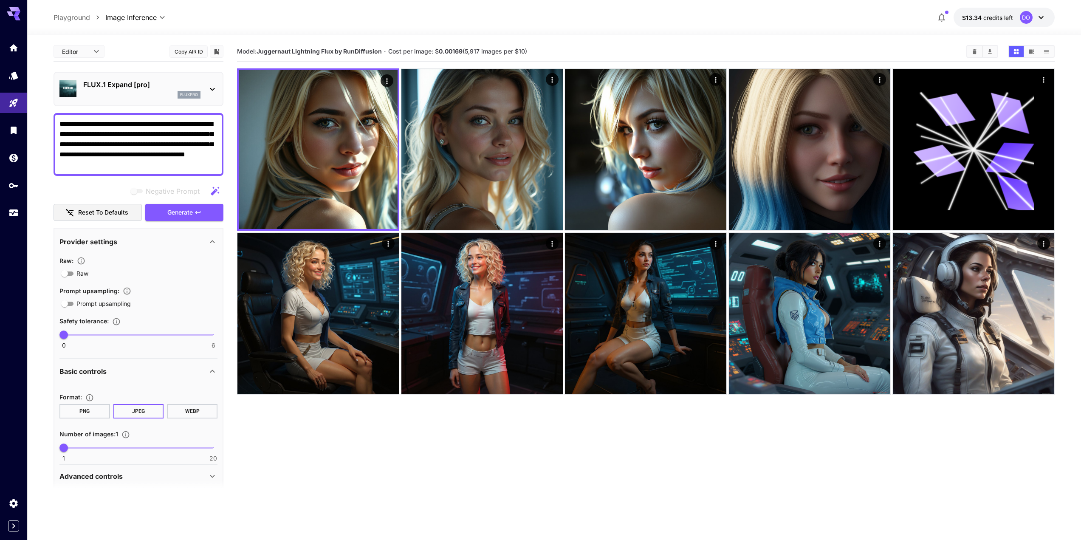
click at [122, 84] on p "FLUX.1 Expand [pro]" at bounding box center [141, 84] width 117 height 10
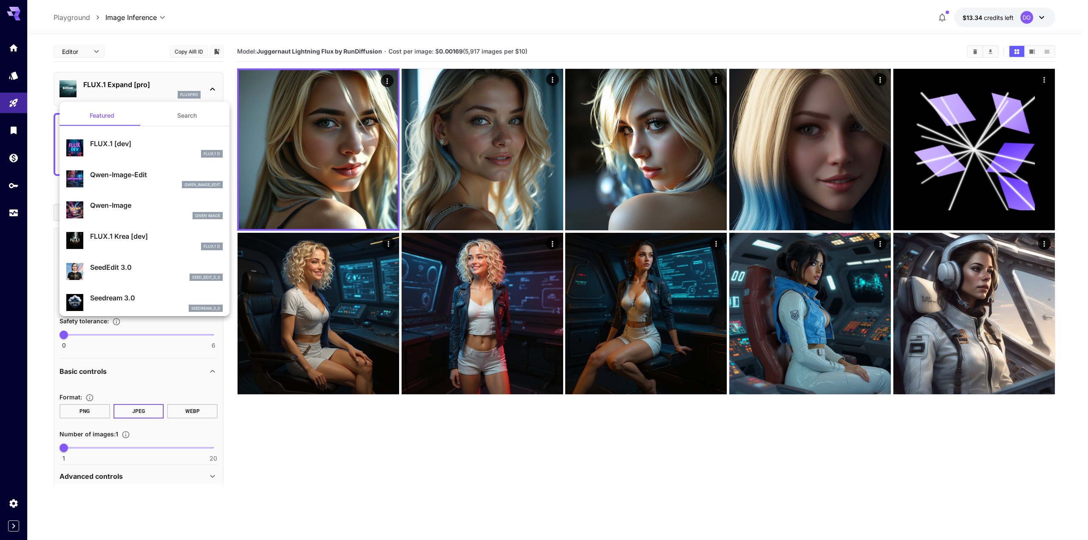
click at [132, 180] on div "Qwen-Image-Edit qwen_image_edit" at bounding box center [156, 179] width 133 height 19
type input "*"
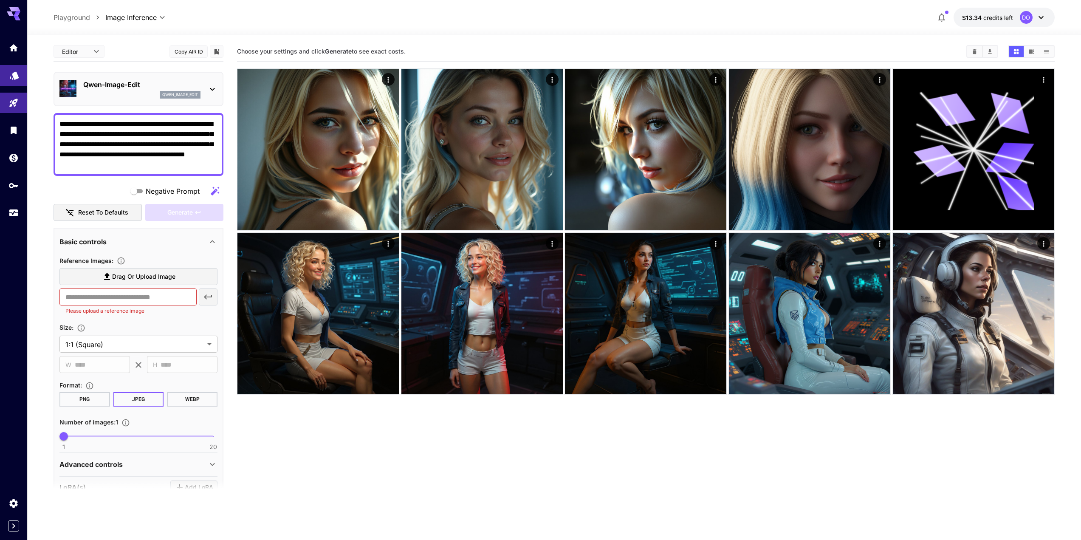
click at [8, 76] on link at bounding box center [13, 75] width 27 height 21
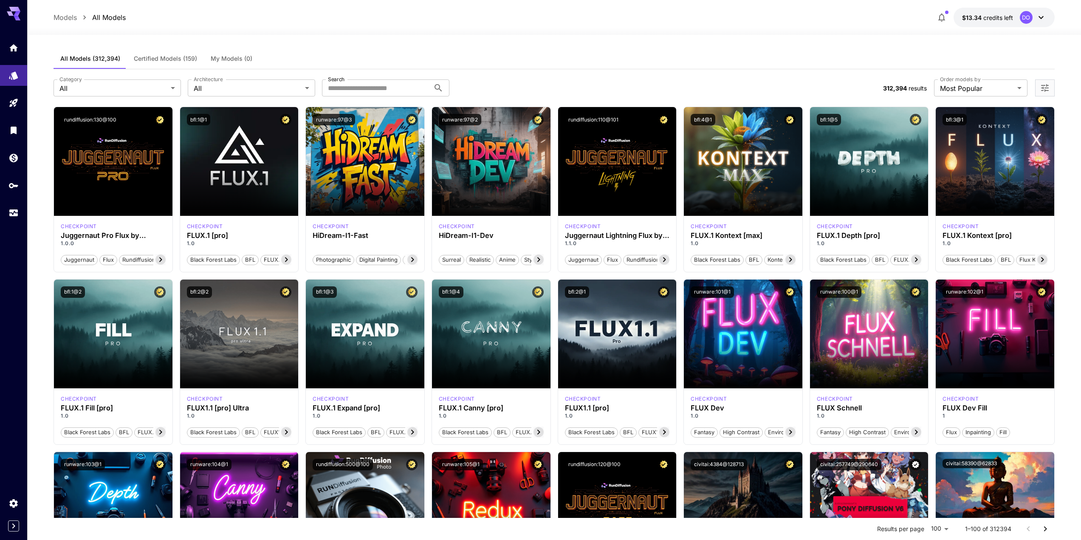
click at [162, 54] on button "Certified Models (159)" at bounding box center [165, 58] width 77 height 20
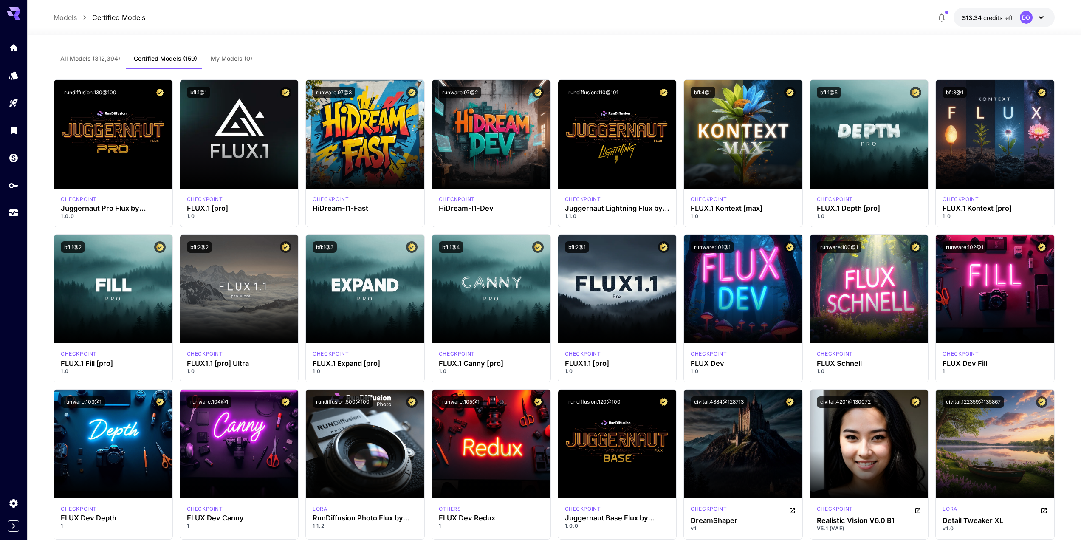
click at [96, 59] on span "All Models (312,394)" at bounding box center [90, 59] width 60 height 8
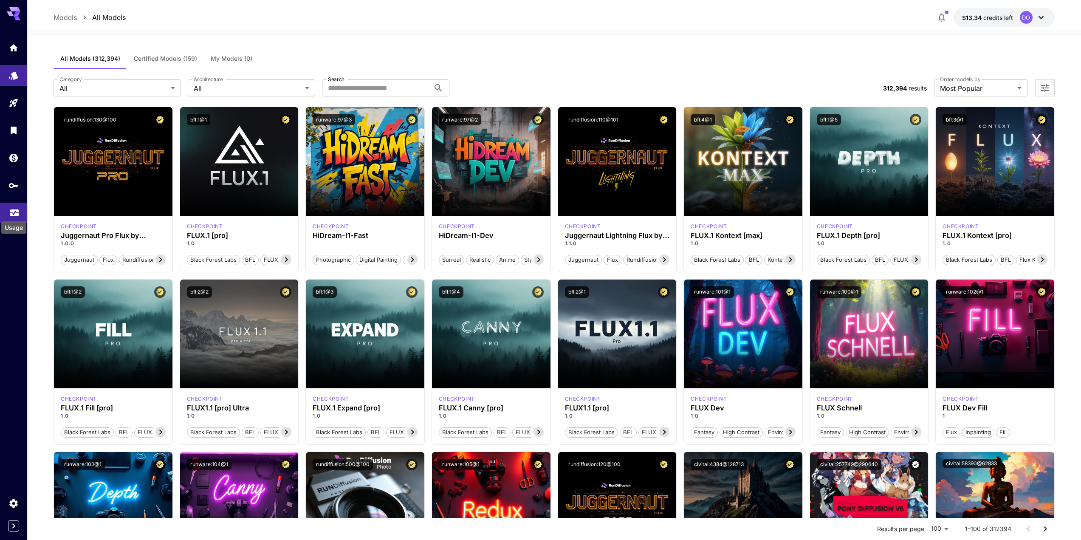
click at [17, 209] on icon "Usage" at bounding box center [14, 211] width 10 height 10
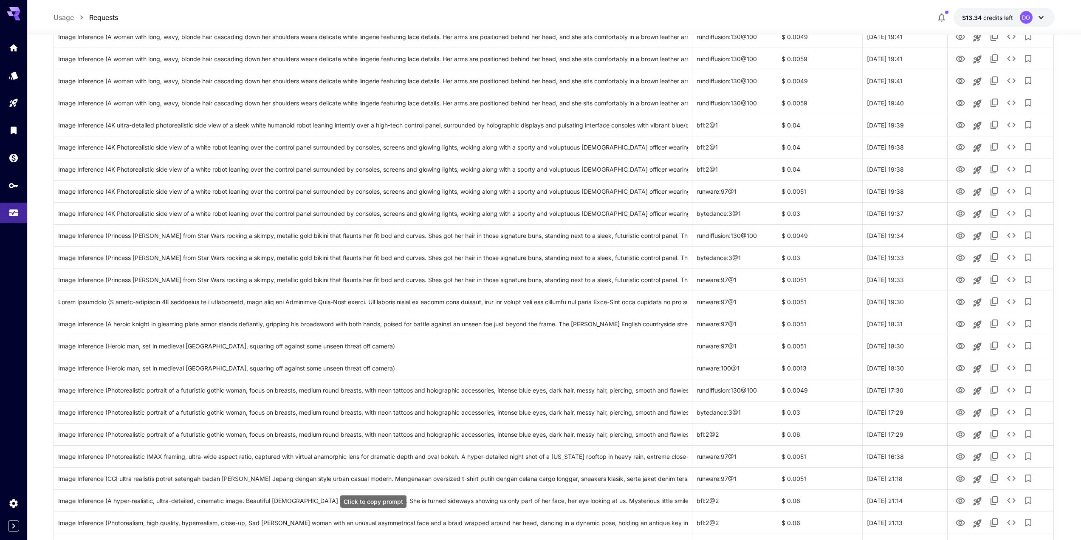
scroll to position [297, 0]
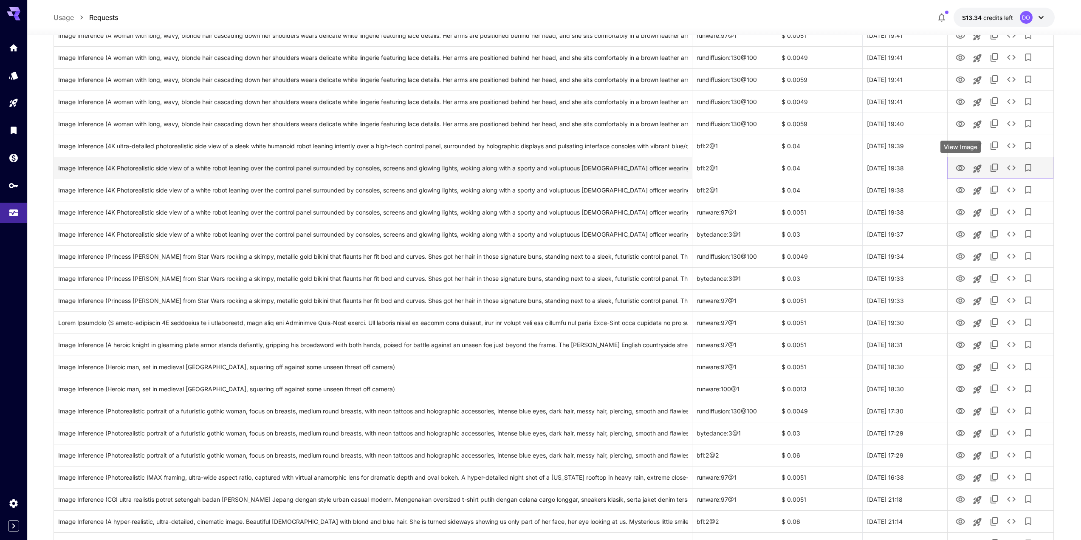
click at [960, 167] on icon "View Image" at bounding box center [960, 168] width 9 height 6
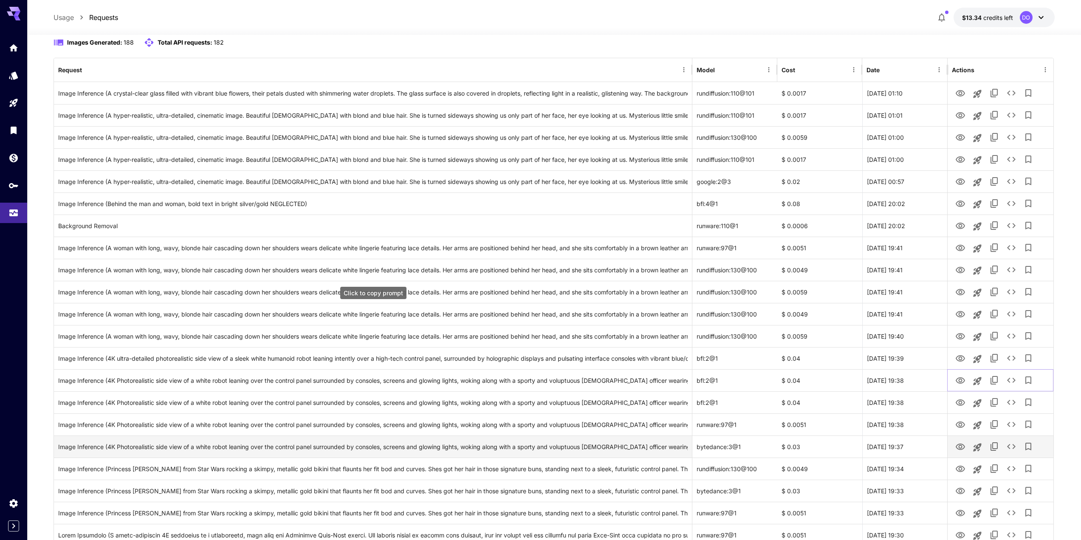
scroll to position [42, 0]
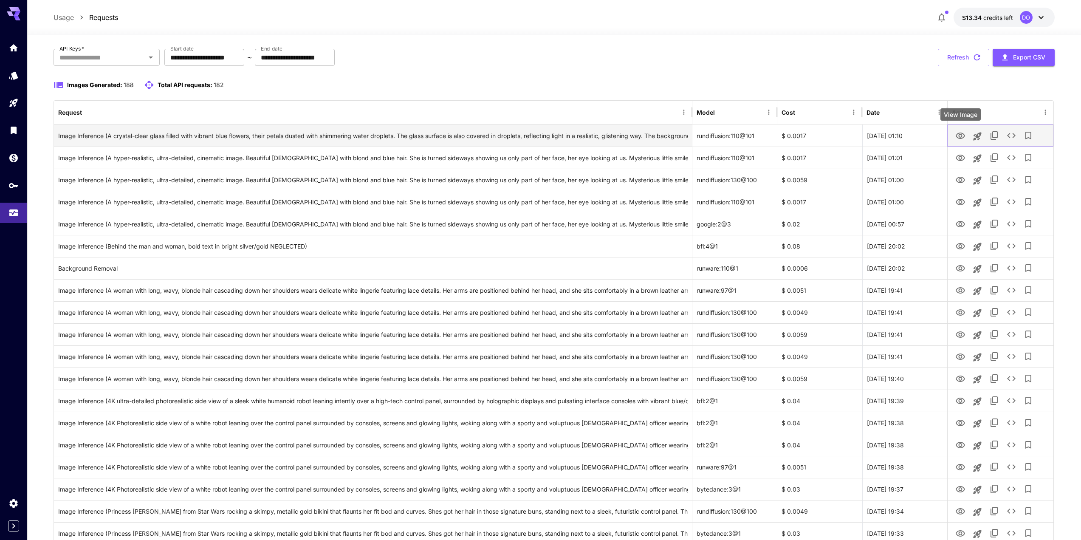
click at [958, 136] on icon "View Image" at bounding box center [960, 136] width 10 height 10
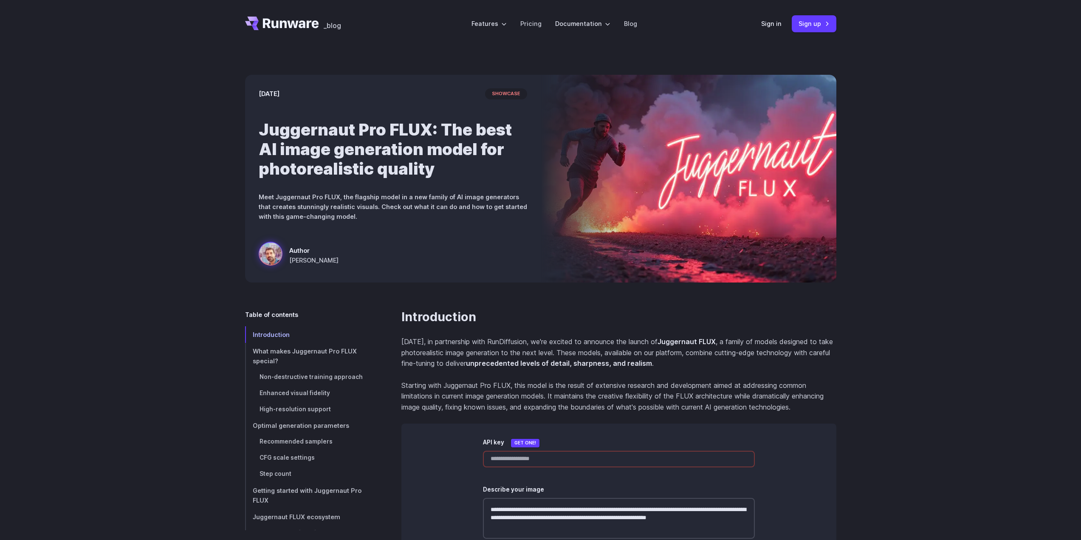
drag, startPoint x: 658, startPoint y: 168, endPoint x: 884, endPoint y: 164, distance: 226.1
click at [534, 164] on div "March 6, 2025 showcase Juggernaut Pro FLUX: The best AI image generation model …" at bounding box center [540, 179] width 1081 height 262
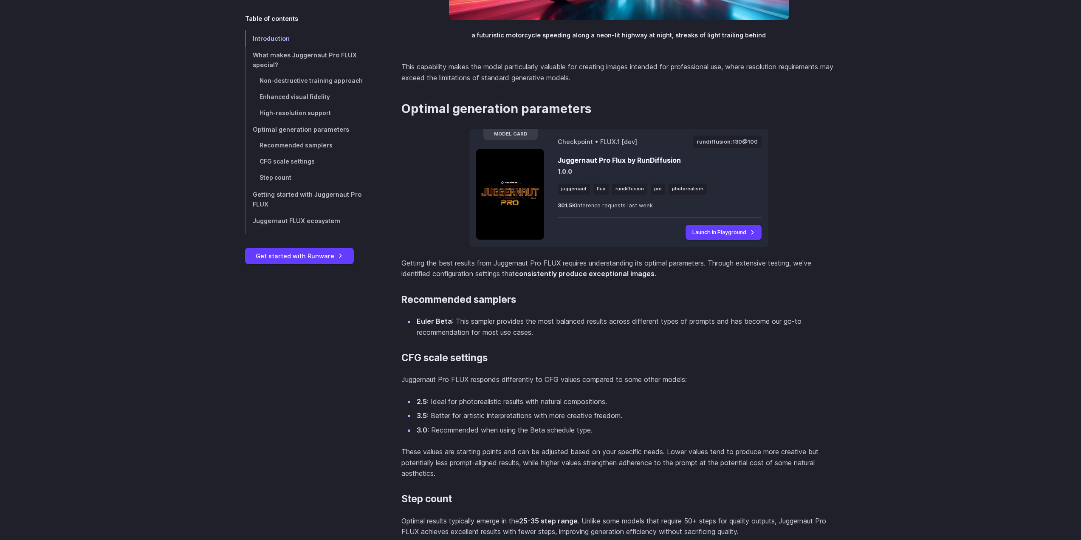
scroll to position [1997, 0]
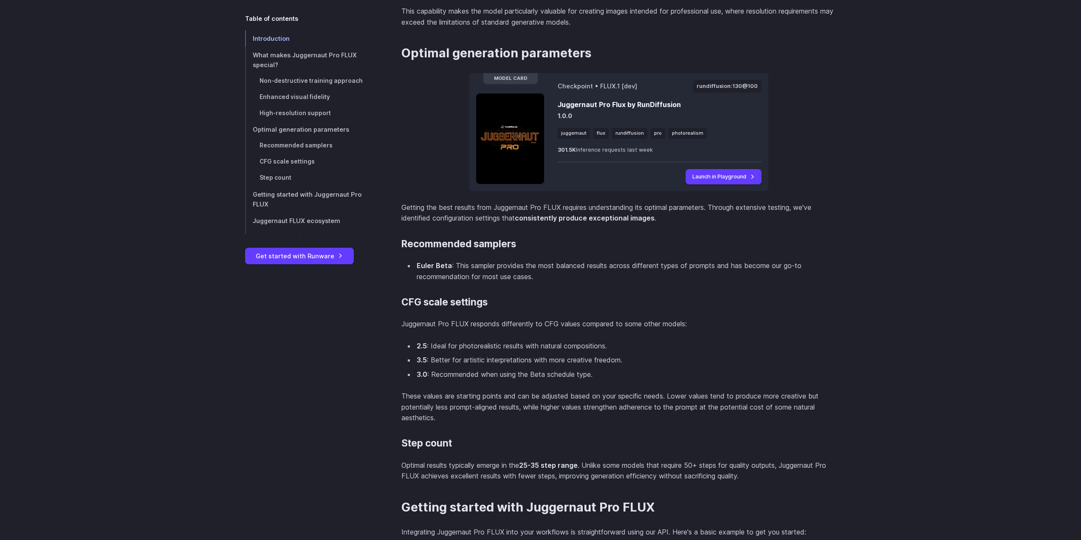
click at [512, 143] on img at bounding box center [510, 138] width 68 height 90
click at [513, 78] on span "Model Card" at bounding box center [510, 78] width 54 height 11
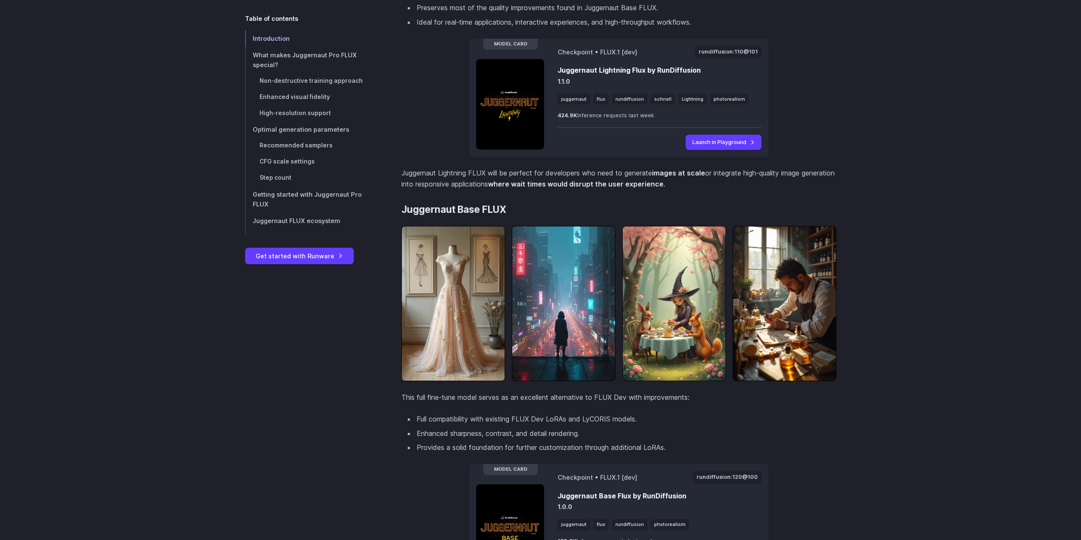
scroll to position [2889, 0]
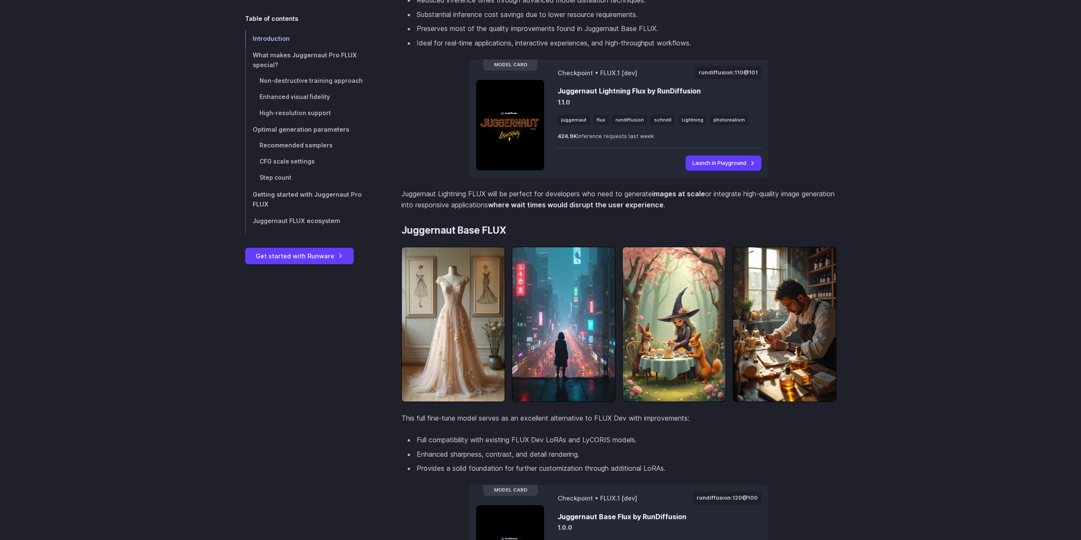
click at [498, 170] on img at bounding box center [510, 125] width 68 height 90
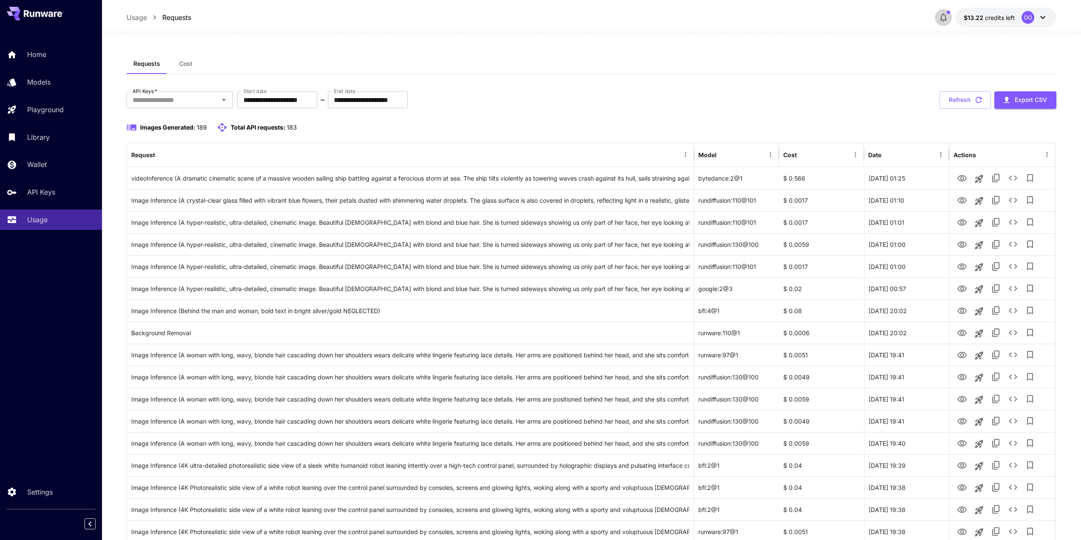
click at [948, 14] on icon "button" at bounding box center [943, 17] width 10 height 10
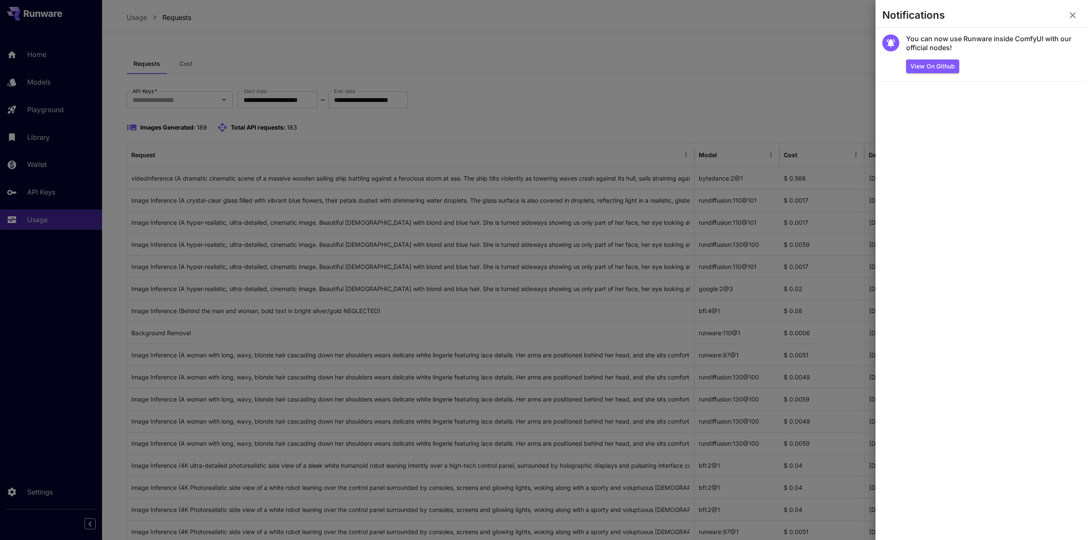
click at [1071, 15] on icon "button" at bounding box center [1072, 15] width 10 height 10
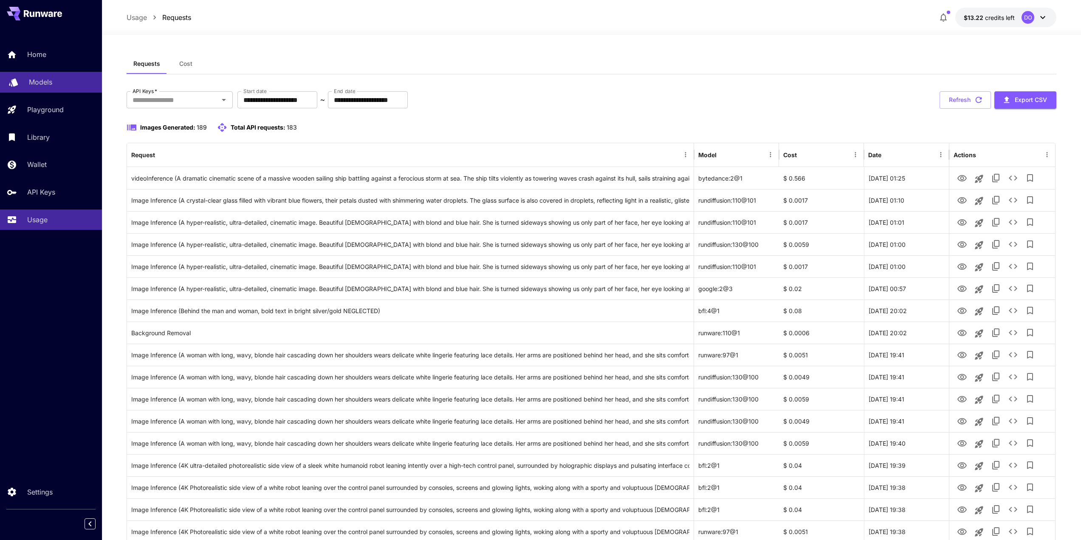
click at [42, 79] on p "Models" at bounding box center [40, 82] width 23 height 10
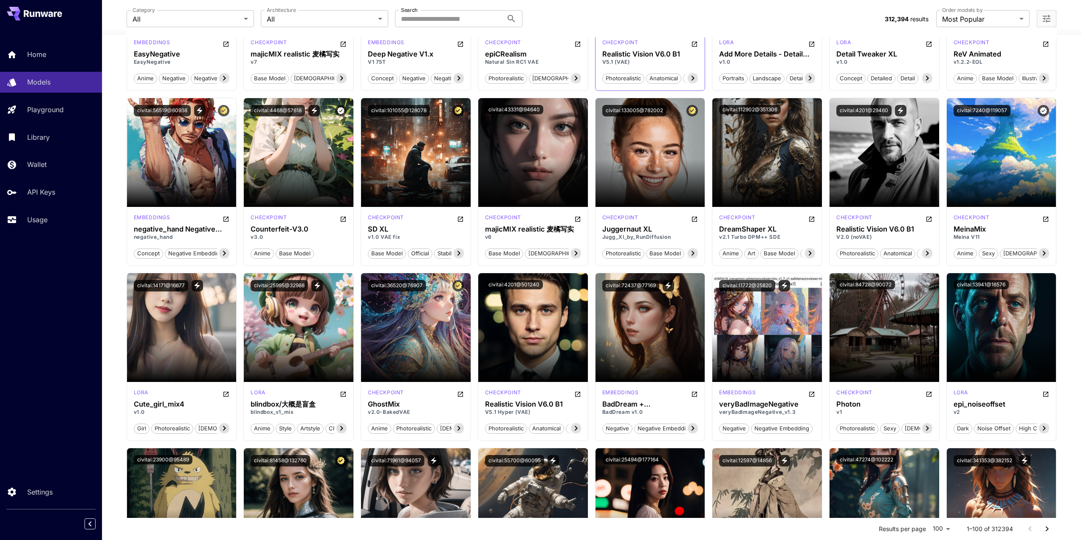
scroll to position [722, 0]
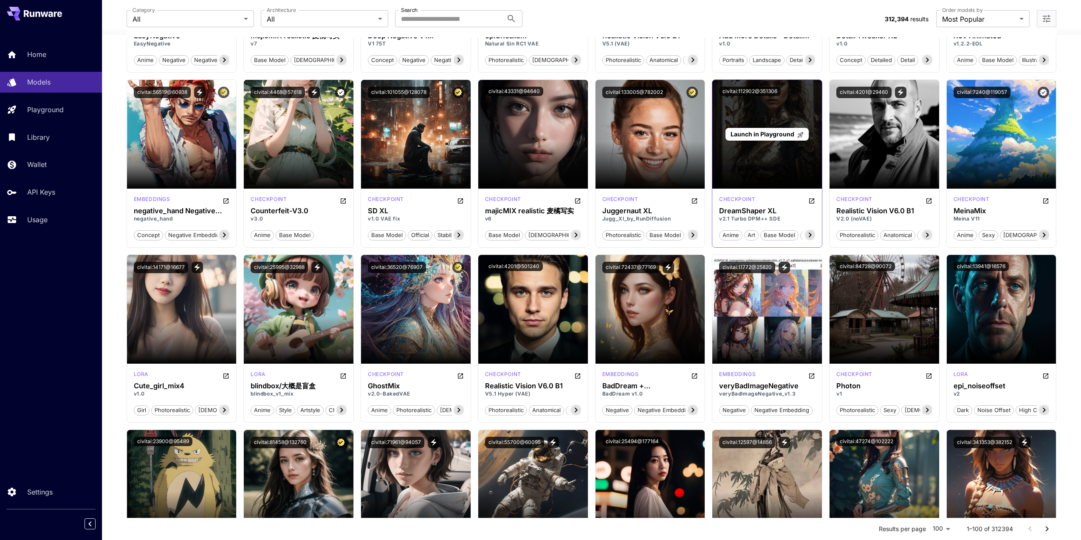
click at [770, 135] on span "Launch in Playground" at bounding box center [763, 133] width 64 height 7
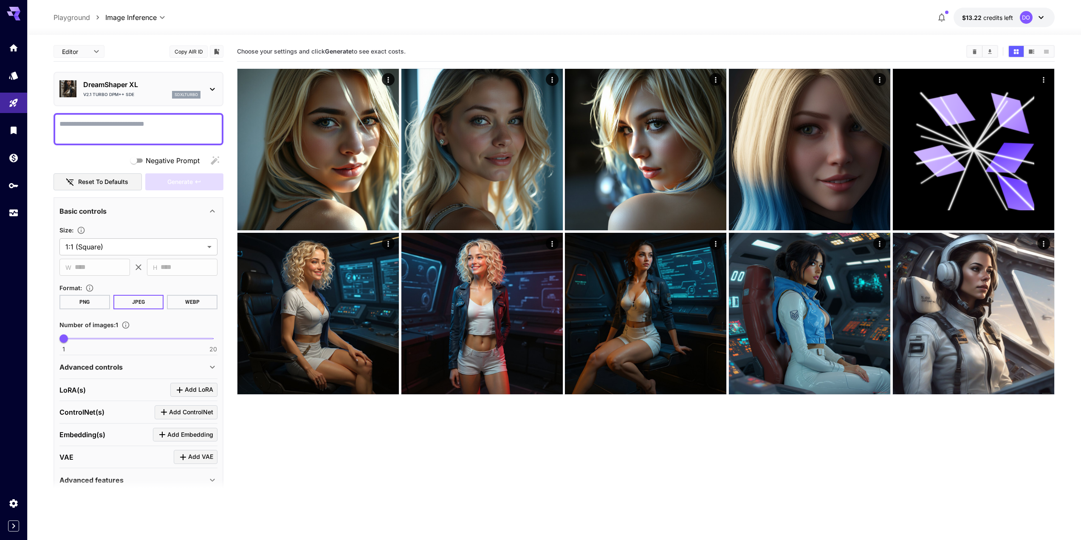
click at [143, 89] on p "DreamShaper XL" at bounding box center [141, 84] width 117 height 10
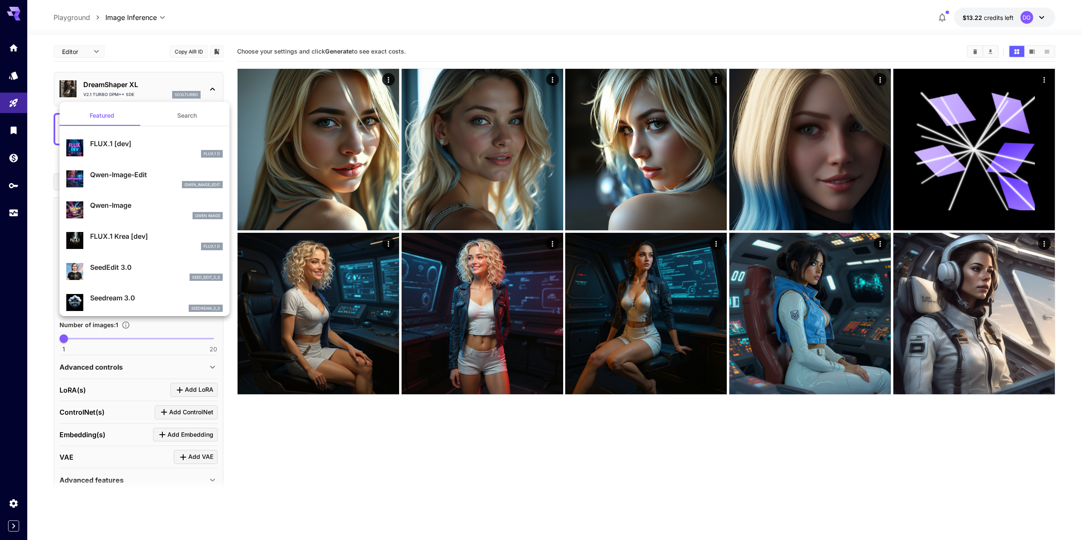
click at [142, 89] on div at bounding box center [544, 270] width 1088 height 540
